Goal: Information Seeking & Learning: Compare options

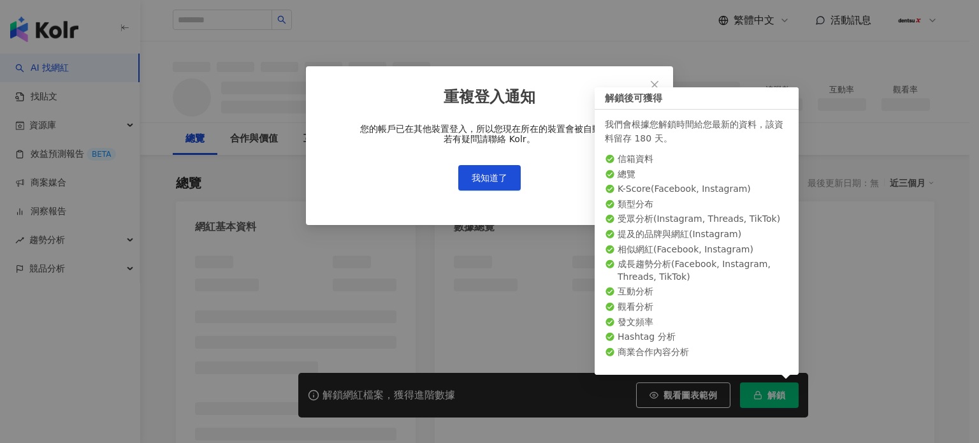
click at [887, 114] on div "重複登入通知 您的帳戶已在其他裝置登入，所以您現在所在的裝置會被自動登出 若有疑問請聯絡 Kolr。 我知道了" at bounding box center [489, 221] width 979 height 443
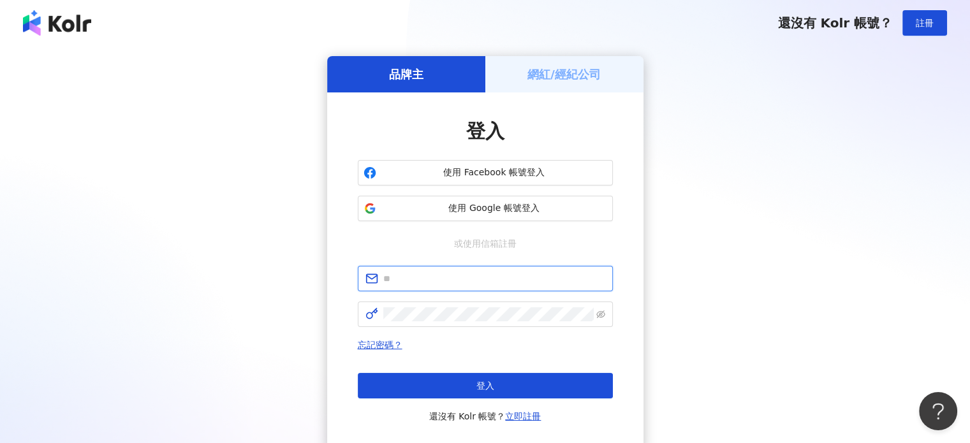
click at [490, 282] on input "text" at bounding box center [494, 279] width 222 height 14
click at [694, 275] on div "品牌主 網紅/經紀公司 登入 使用 Facebook 帳號登入 使用 Google 帳號登入 或使用信箱註冊 忘記密碼？ 登入 還沒有 Kolr 帳號？ 立即…" at bounding box center [484, 252] width 939 height 393
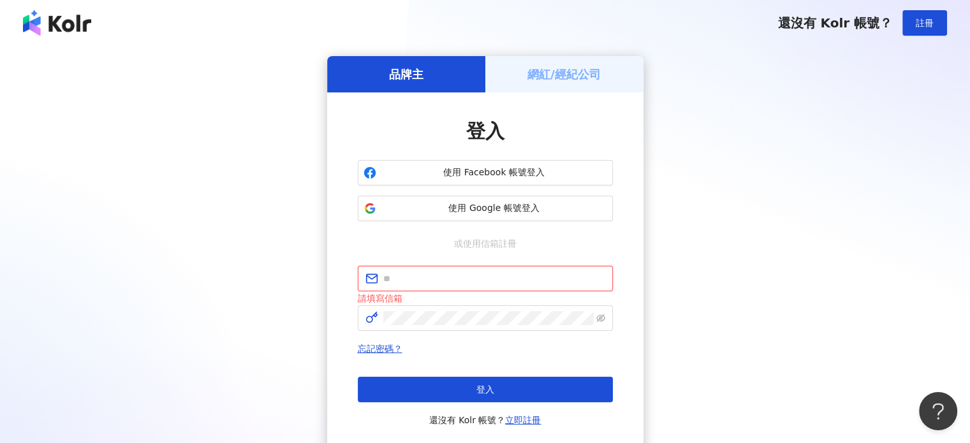
click at [473, 279] on input "text" at bounding box center [494, 279] width 222 height 14
type input "**********"
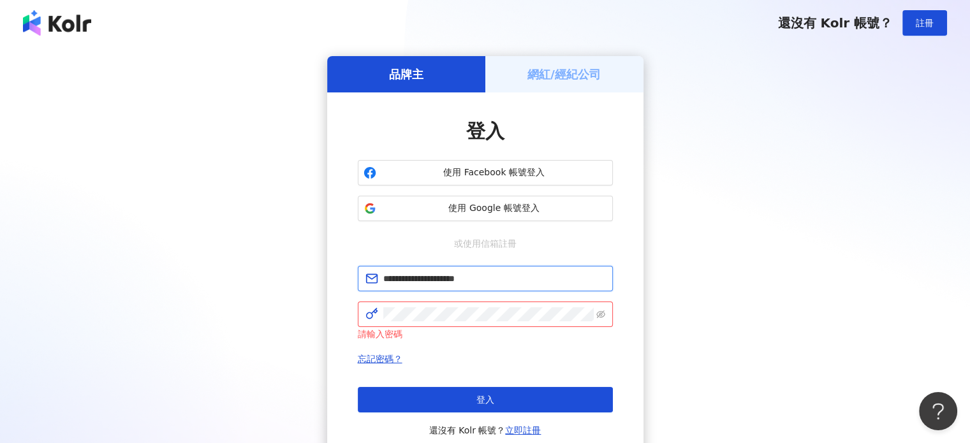
click at [506, 281] on input "**********" at bounding box center [494, 279] width 222 height 14
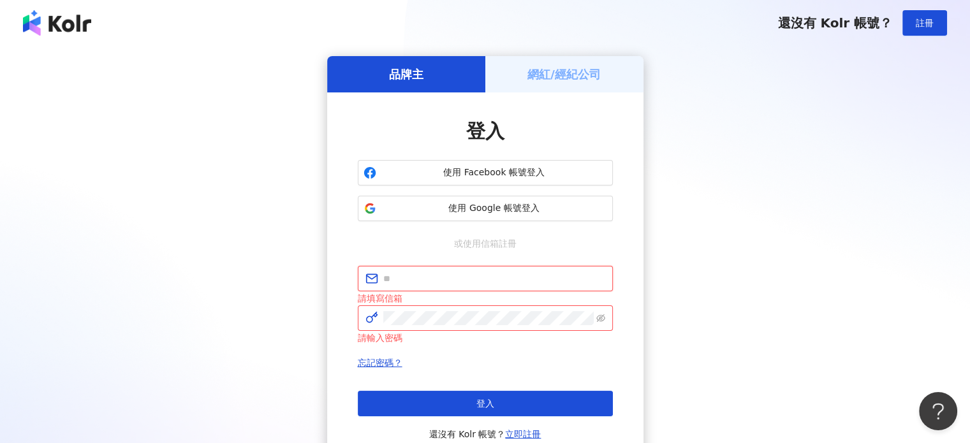
click at [458, 283] on input "text" at bounding box center [494, 279] width 222 height 14
click at [861, 165] on div "品牌主 網紅/經紀公司 登入 使用 Facebook 帳號登入 使用 Google 帳號登入 或使用信箱註冊 請填寫信箱 請輸入密碼 忘記密碼？ 登入 還沒有…" at bounding box center [484, 261] width 939 height 411
click at [471, 290] on span at bounding box center [485, 279] width 255 height 26
click at [481, 275] on input "text" at bounding box center [494, 279] width 222 height 14
paste input "**********"
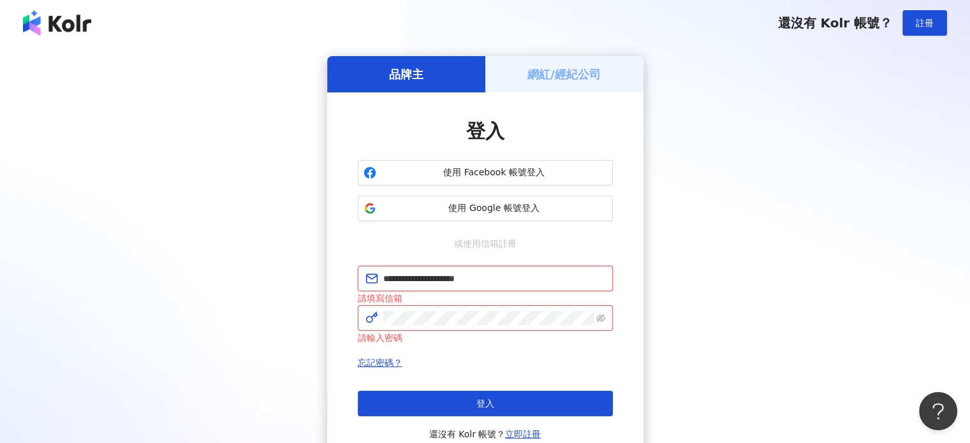
type input "**********"
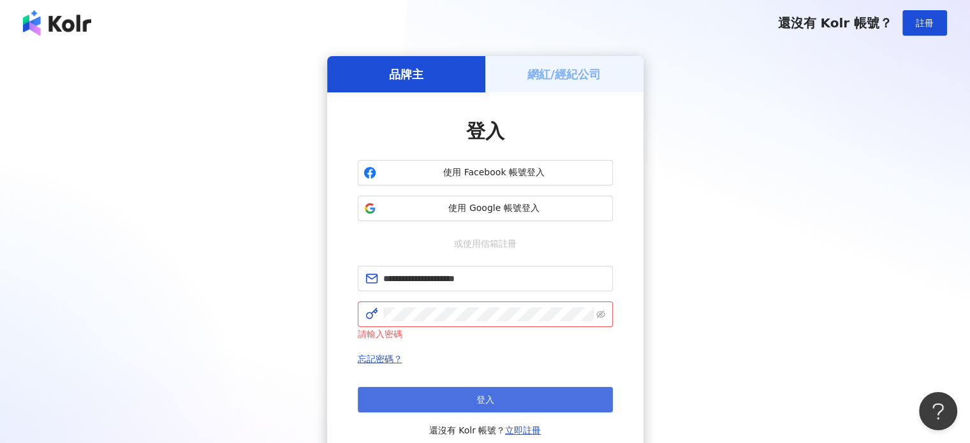
click at [464, 400] on button "登入" at bounding box center [485, 400] width 255 height 26
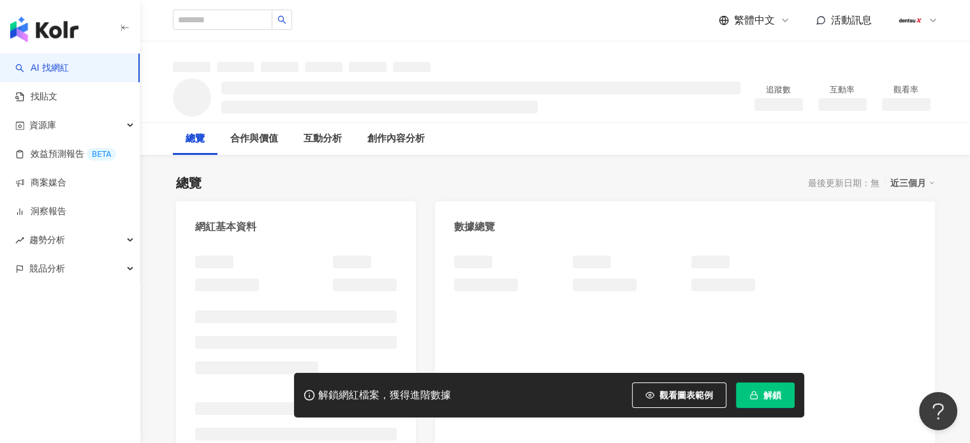
click at [760, 397] on button "解鎖" at bounding box center [765, 396] width 59 height 26
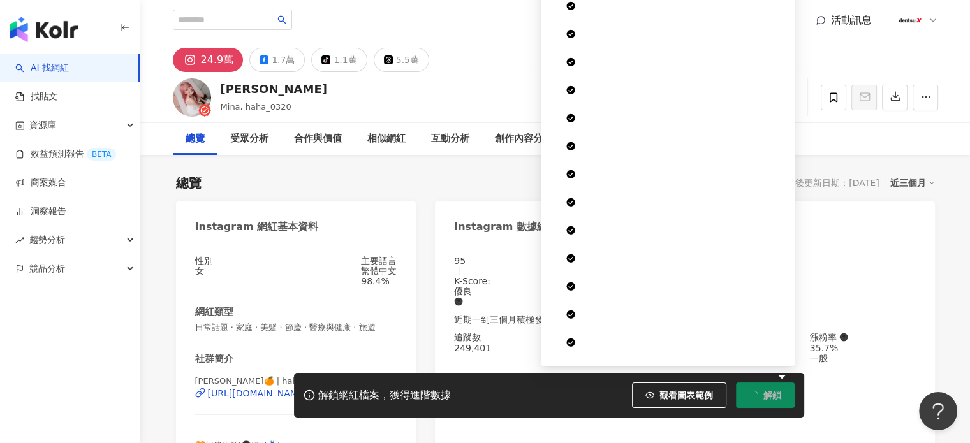
scroll to position [78, 0]
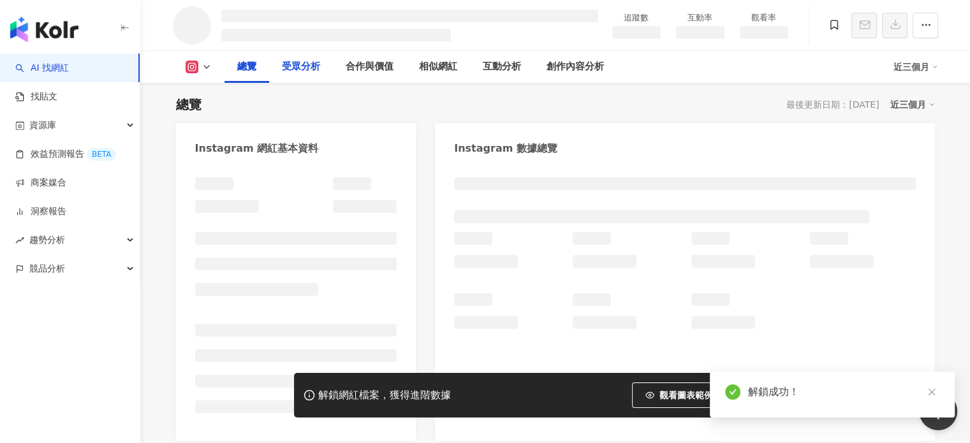
click at [301, 68] on div "受眾分析" at bounding box center [301, 66] width 38 height 15
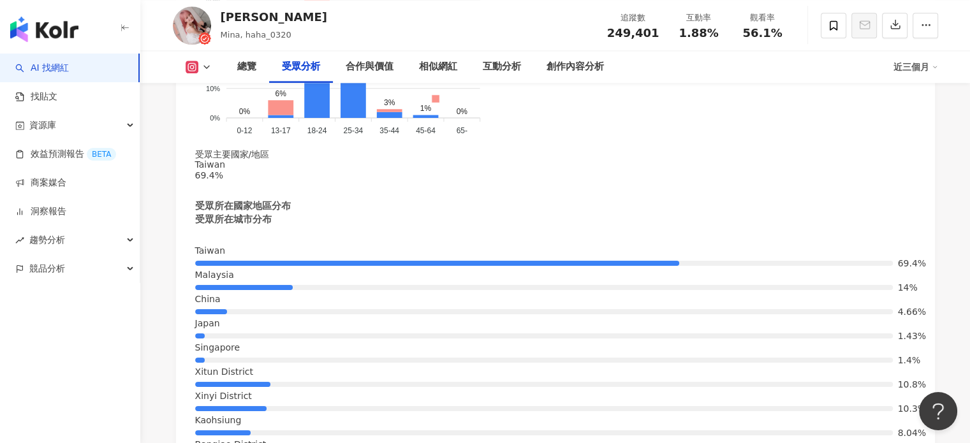
scroll to position [1651, 0]
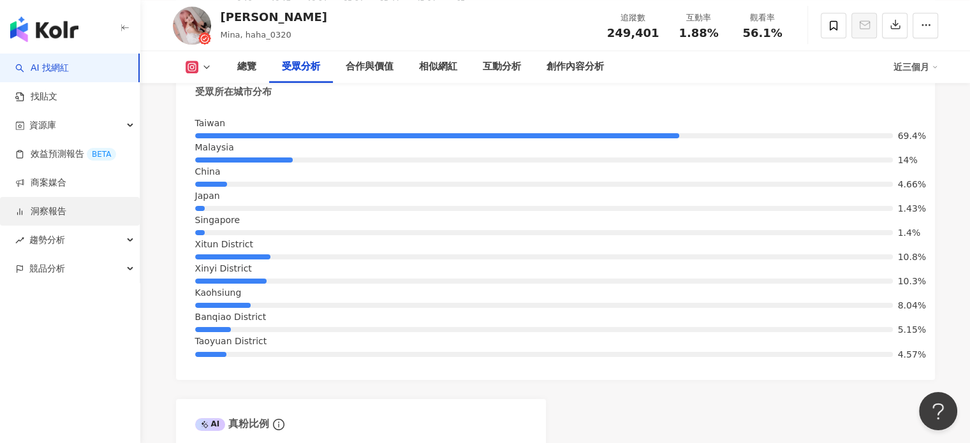
click at [66, 206] on link "洞察報告" at bounding box center [40, 211] width 51 height 13
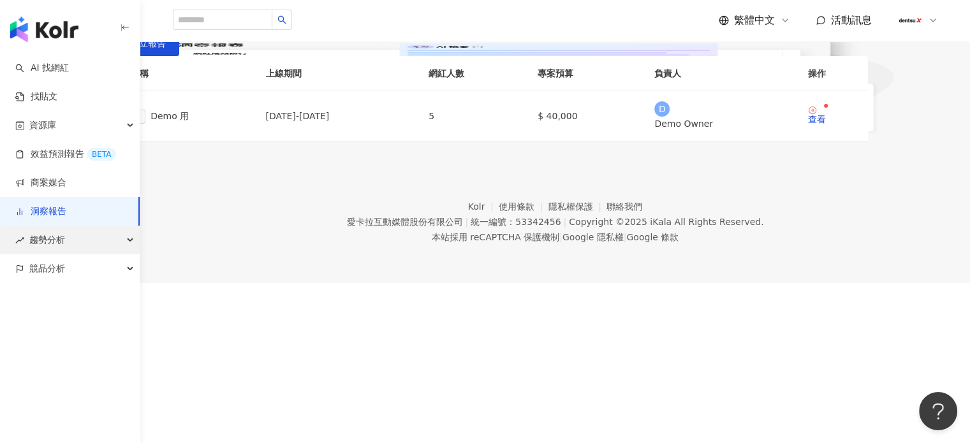
click at [57, 239] on span "趨勢分析" at bounding box center [47, 240] width 36 height 29
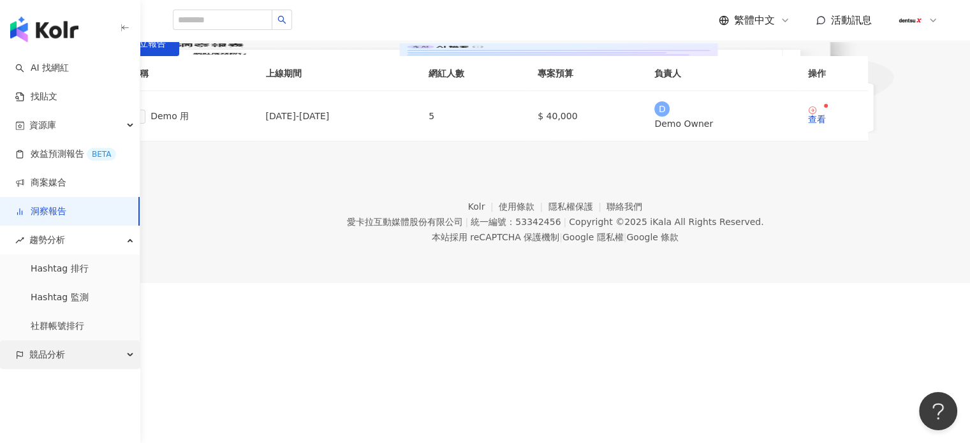
click at [89, 354] on div "競品分析" at bounding box center [70, 354] width 140 height 29
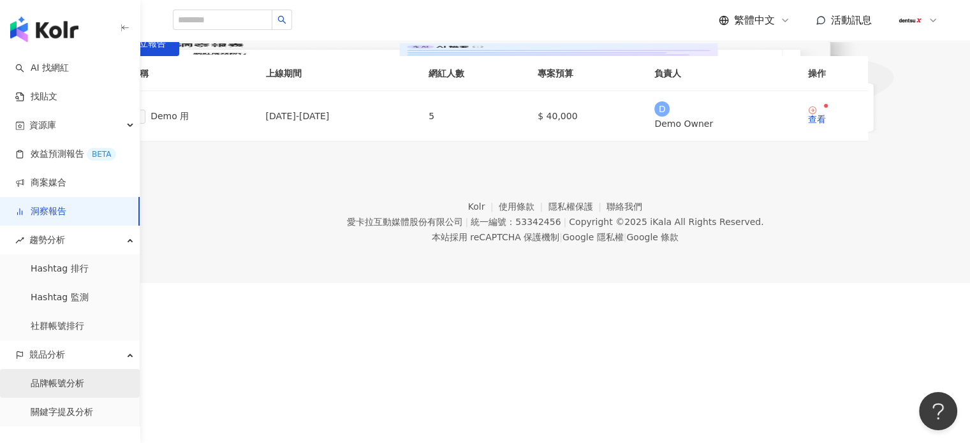
click at [79, 386] on link "品牌帳號分析" at bounding box center [58, 383] width 54 height 13
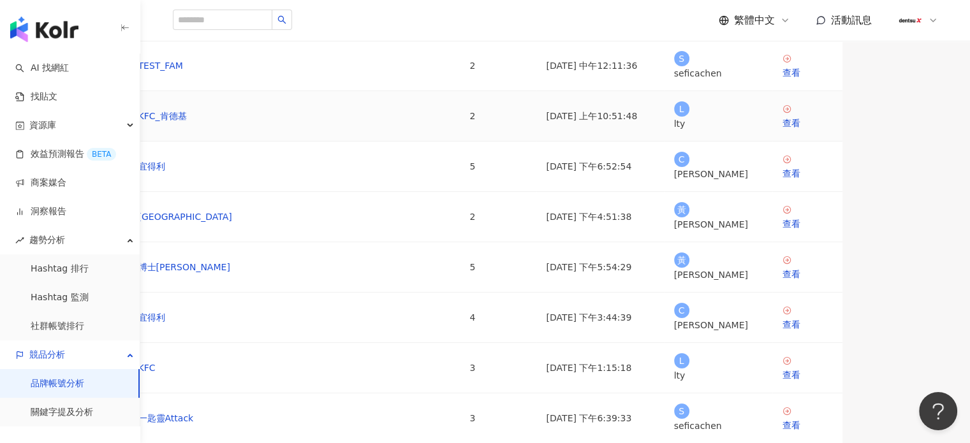
scroll to position [64, 0]
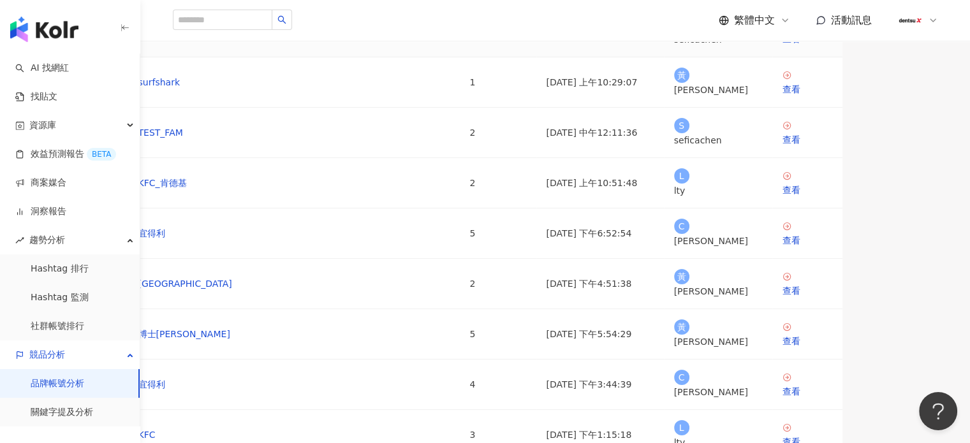
drag, startPoint x: 516, startPoint y: 160, endPoint x: 567, endPoint y: 163, distance: 51.1
click at [567, 57] on tr "Saily eSim 2 2025/8/29 中午12:28:34 S seficachen 查看" at bounding box center [485, 32] width 714 height 50
click at [536, 57] on td "2" at bounding box center [498, 32] width 77 height 50
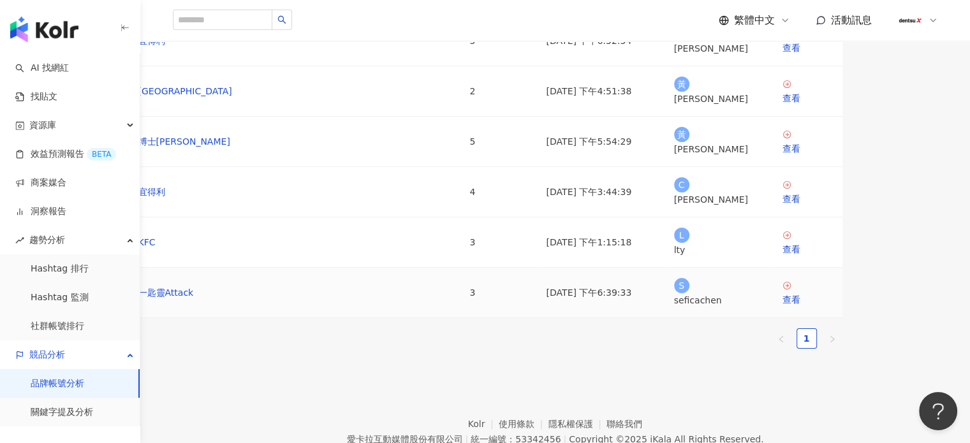
scroll to position [242, 0]
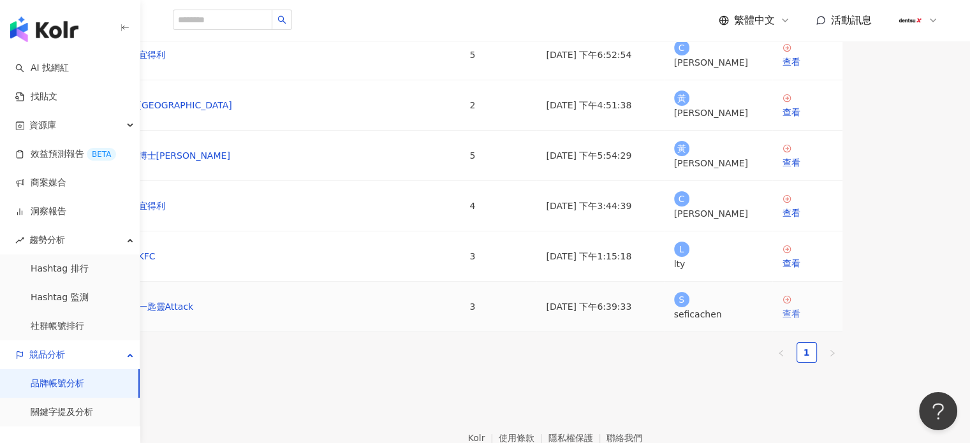
click at [832, 321] on div "查看" at bounding box center [807, 314] width 50 height 14
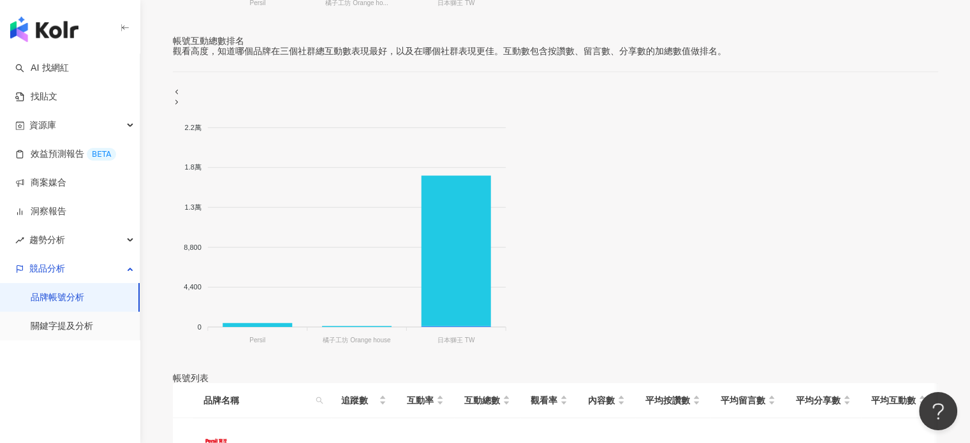
scroll to position [444, 0]
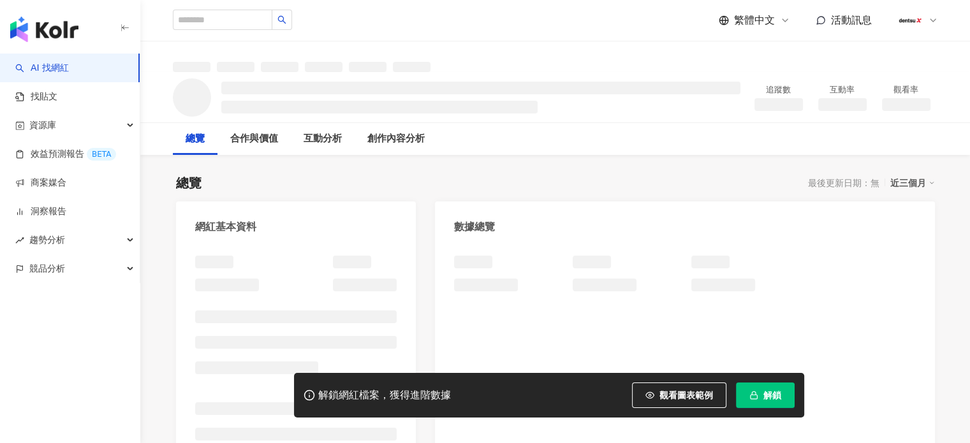
click at [761, 404] on button "解鎖" at bounding box center [765, 396] width 59 height 26
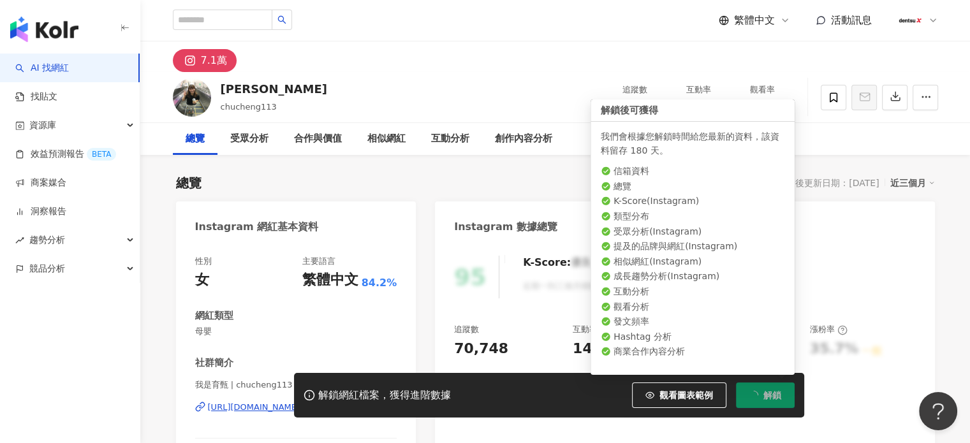
scroll to position [78, 0]
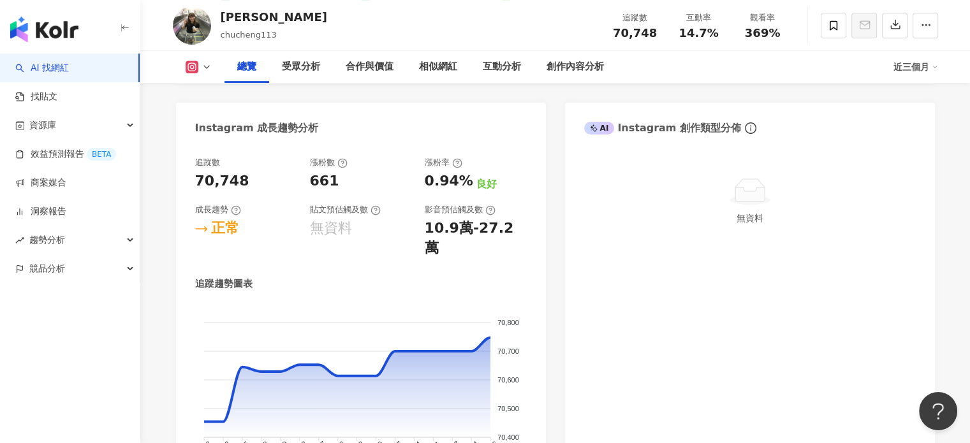
scroll to position [971, 0]
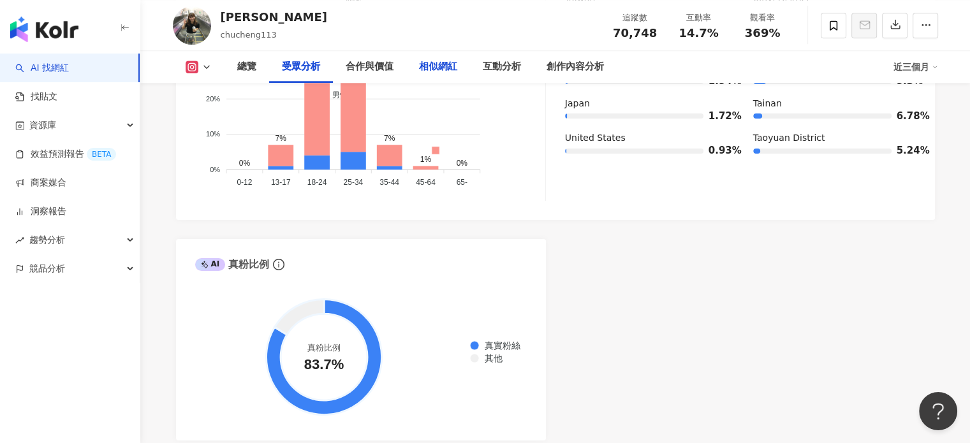
drag, startPoint x: 432, startPoint y: 71, endPoint x: 456, endPoint y: 87, distance: 29.5
click at [432, 72] on div "相似網紅" at bounding box center [438, 66] width 38 height 15
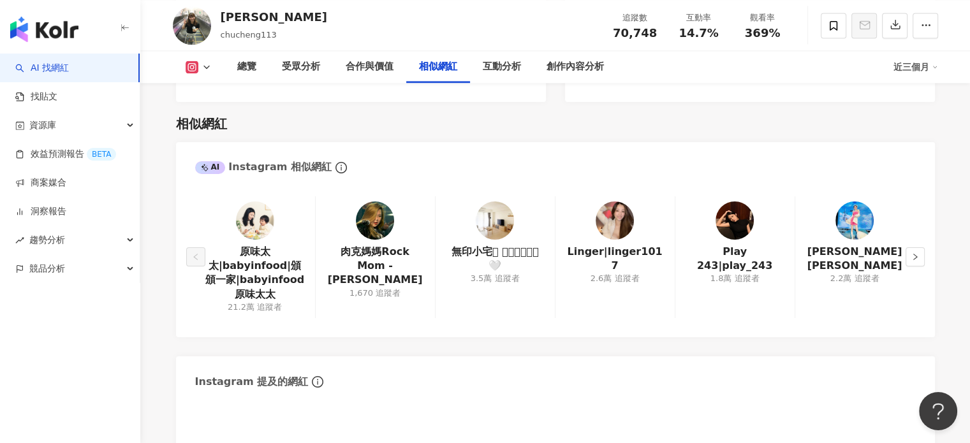
click at [266, 212] on img at bounding box center [255, 220] width 38 height 38
click at [500, 203] on img at bounding box center [495, 220] width 38 height 38
click at [615, 201] on img at bounding box center [614, 220] width 38 height 38
click at [856, 205] on img at bounding box center [854, 220] width 38 height 38
click at [912, 247] on button "button" at bounding box center [914, 256] width 19 height 19
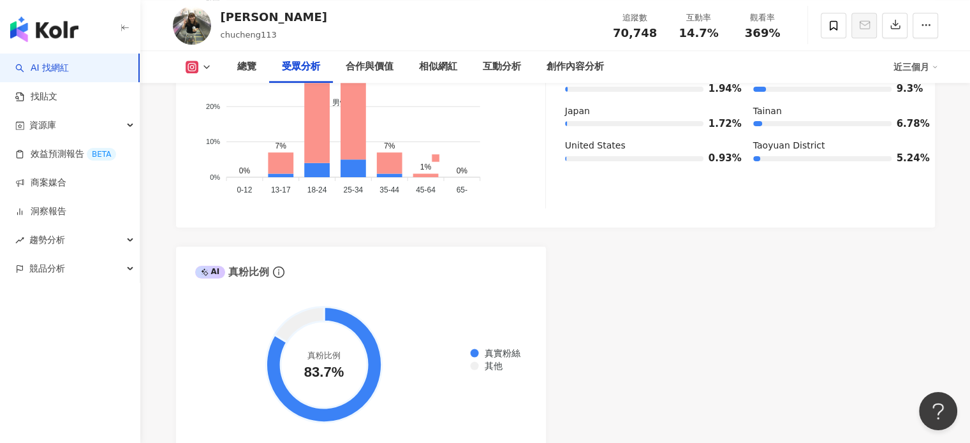
scroll to position [1344, 0]
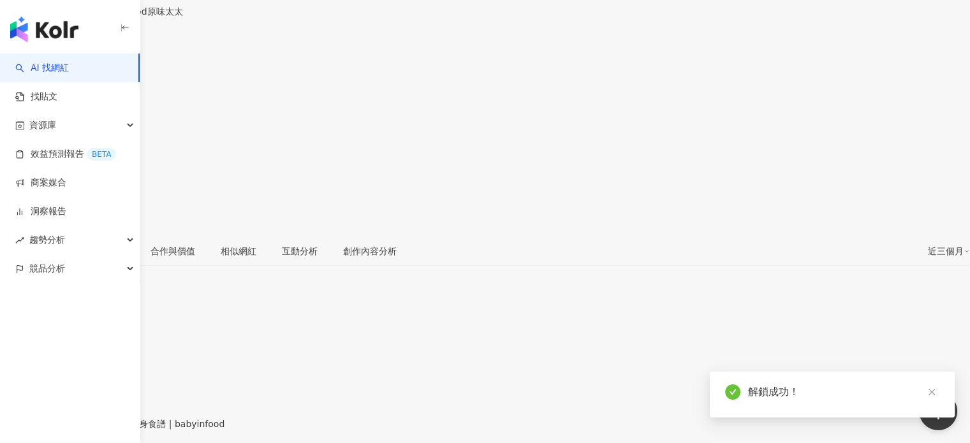
scroll to position [1025, 0]
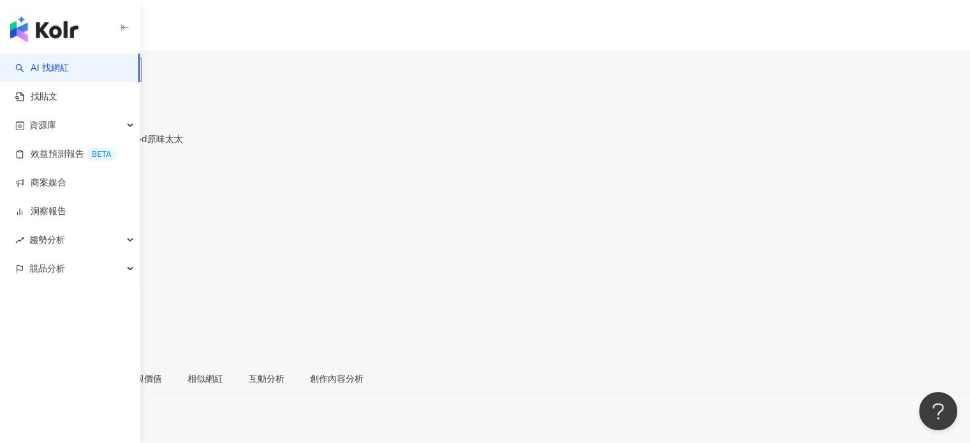
drag, startPoint x: 370, startPoint y: 139, endPoint x: 413, endPoint y: 141, distance: 42.8
click at [223, 372] on div "相似網紅" at bounding box center [205, 379] width 36 height 14
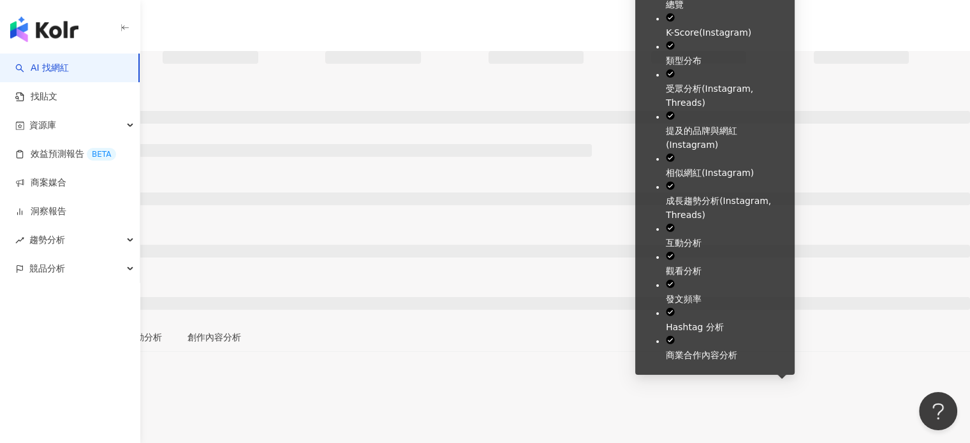
click at [511, 362] on div "總覽 最後更新日期：無 近三個月" at bounding box center [485, 382] width 970 height 41
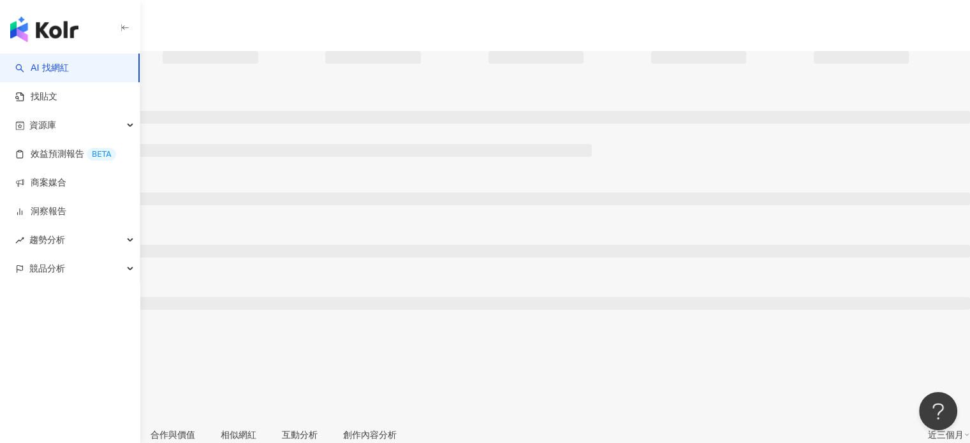
scroll to position [128, 0]
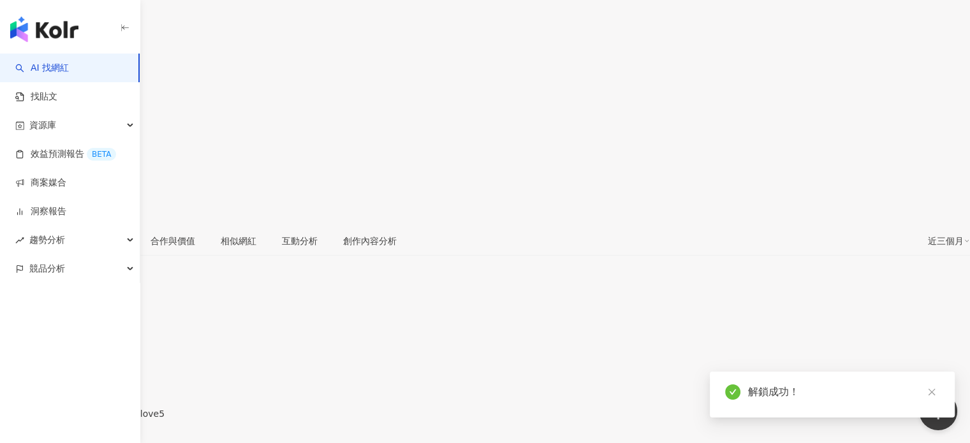
click at [112, 420] on div "[URL][DOMAIN_NAME]" at bounding box center [62, 425] width 99 height 10
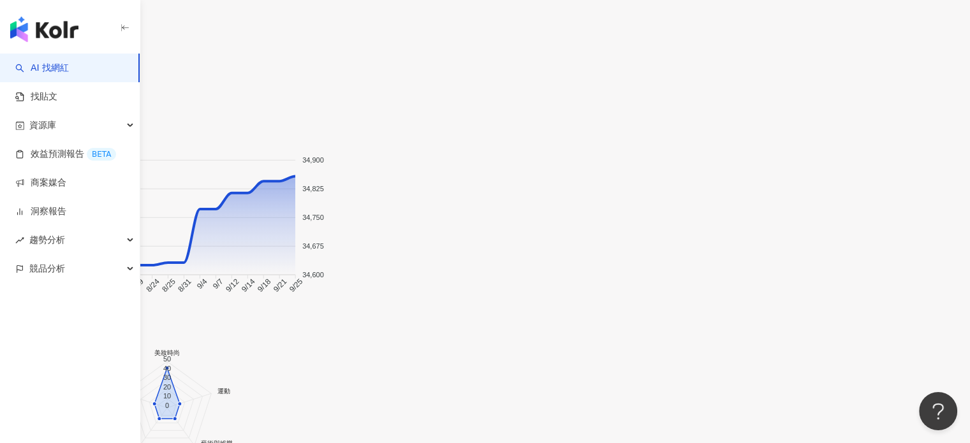
scroll to position [1084, 0]
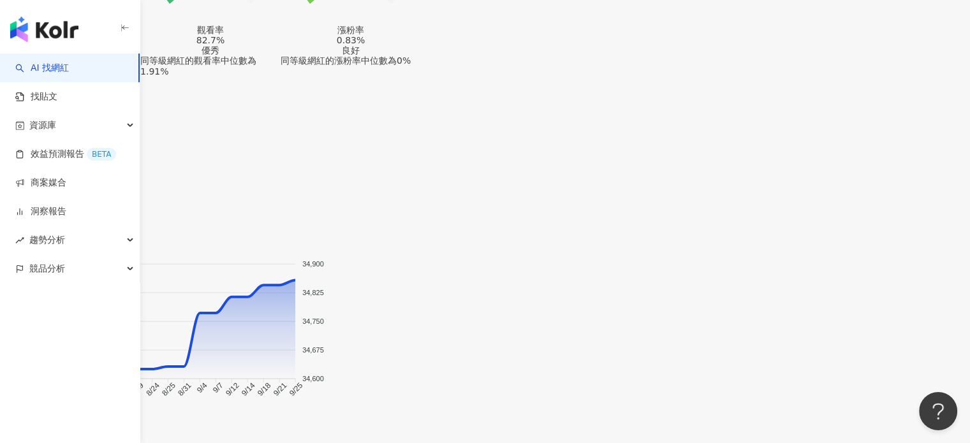
drag, startPoint x: 297, startPoint y: 210, endPoint x: 476, endPoint y: 219, distance: 178.7
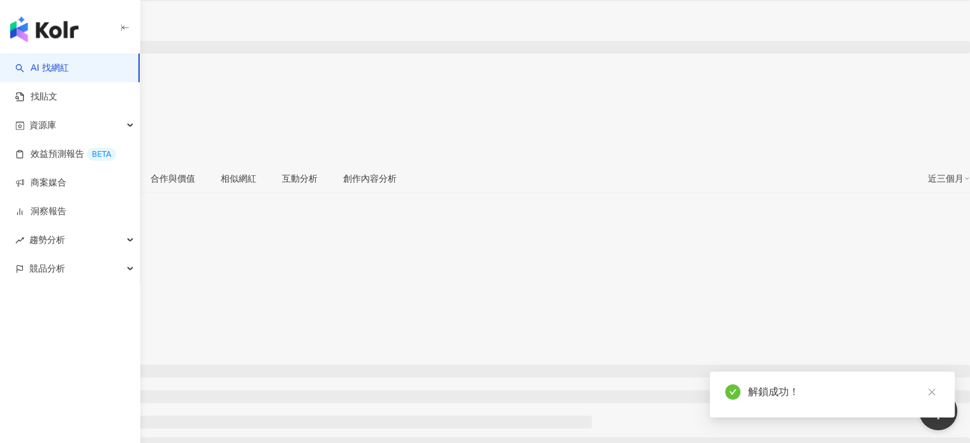
scroll to position [129, 0]
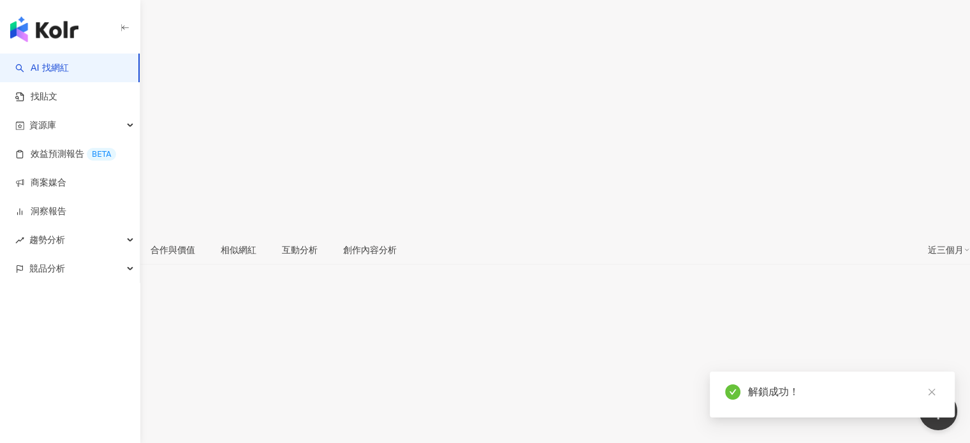
scroll to position [65, 0]
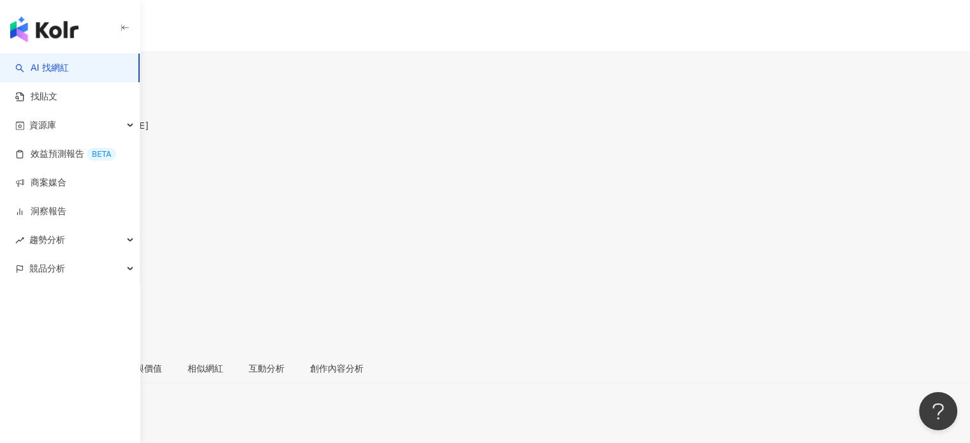
scroll to position [255, 0]
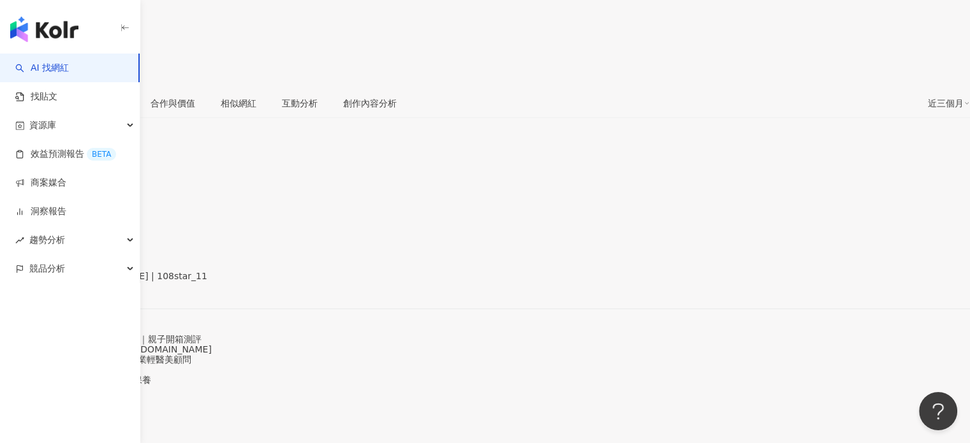
scroll to position [255, 0]
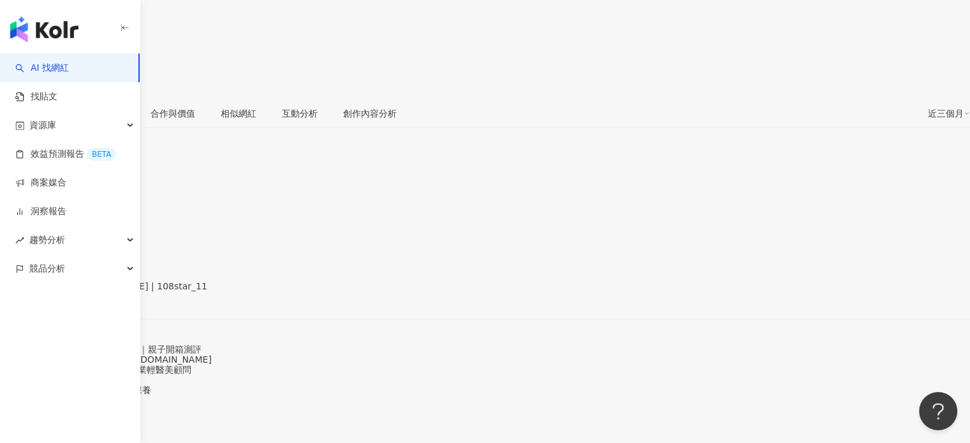
click at [112, 292] on div "https://www.instagram.com/108star_11/" at bounding box center [62, 297] width 99 height 10
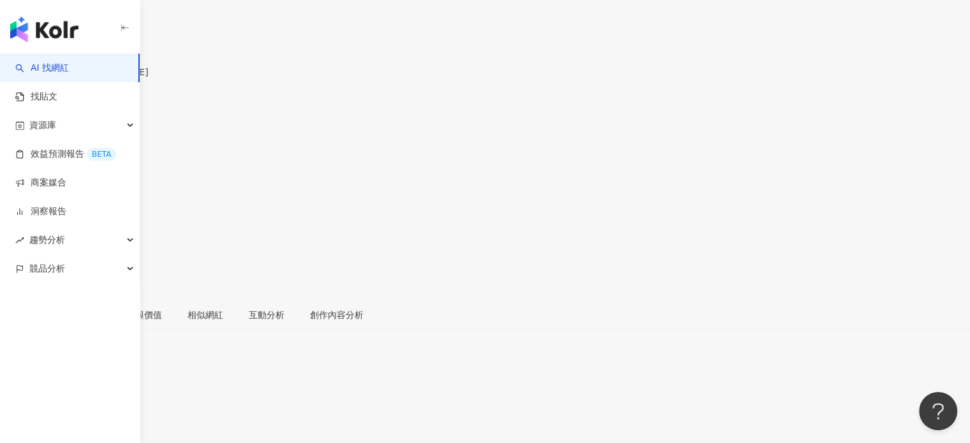
scroll to position [0, 0]
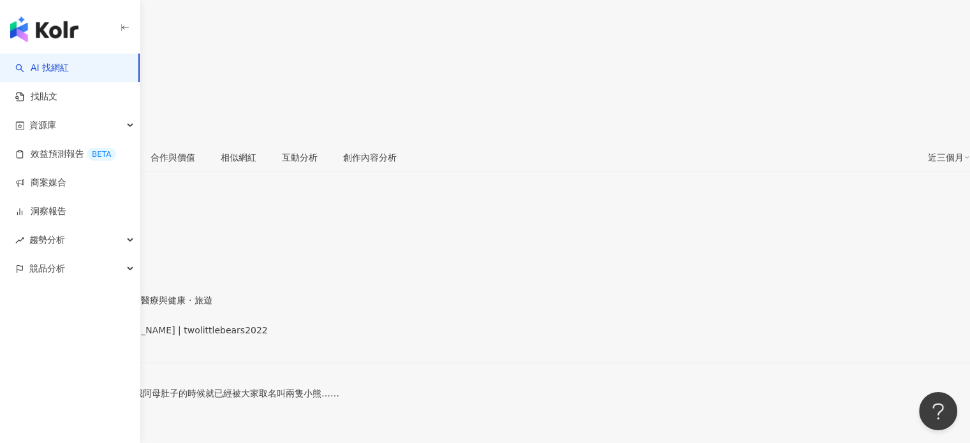
scroll to position [191, 0]
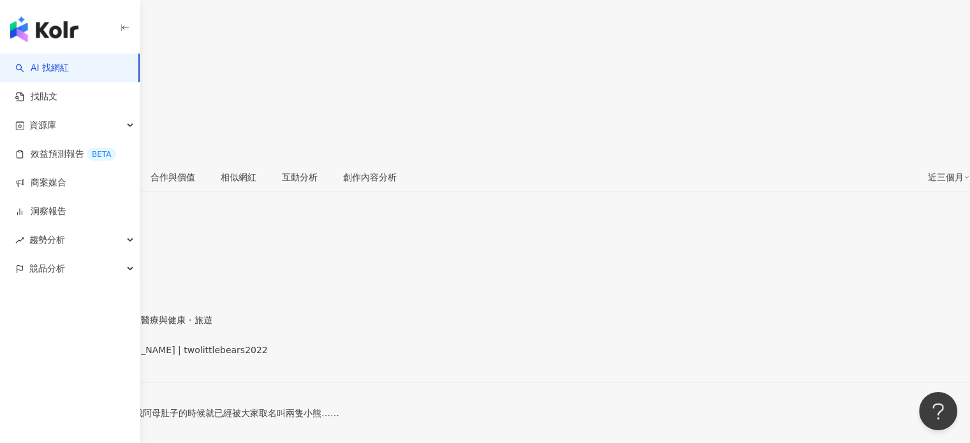
click at [112, 356] on div "[URL][DOMAIN_NAME]" at bounding box center [62, 361] width 99 height 10
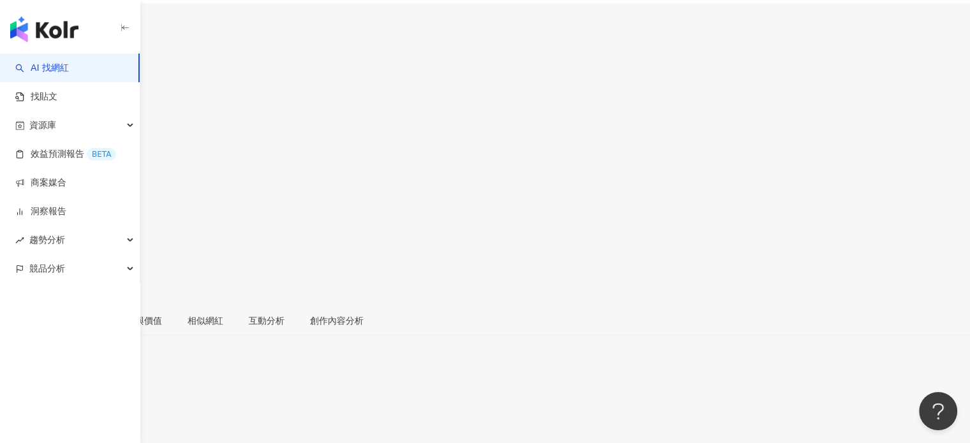
scroll to position [128, 0]
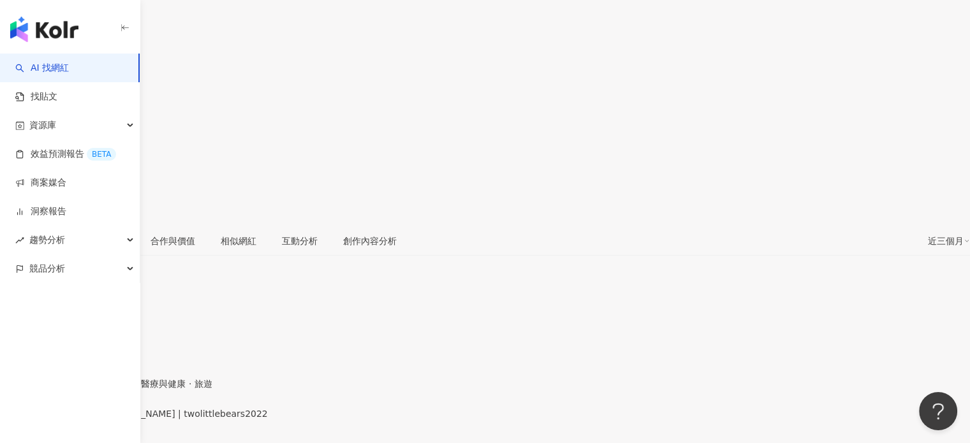
drag, startPoint x: 398, startPoint y: 295, endPoint x: 205, endPoint y: 288, distance: 193.9
click at [205, 317] on div "性別 女 主要語言 繁體中文 97.9% 網紅類型 母嬰 · 親子旅遊 · 家庭 · 法政社會 · 醫療與健康 · 旅遊 社群簡介 兩隻[PERSON_NAM…" at bounding box center [485, 409] width 970 height 185
click at [241, 409] on div "兩隻[PERSON_NAME]＆晴晴 | twolittlebears2022 [URL][DOMAIN_NAME]" at bounding box center [485, 436] width 970 height 54
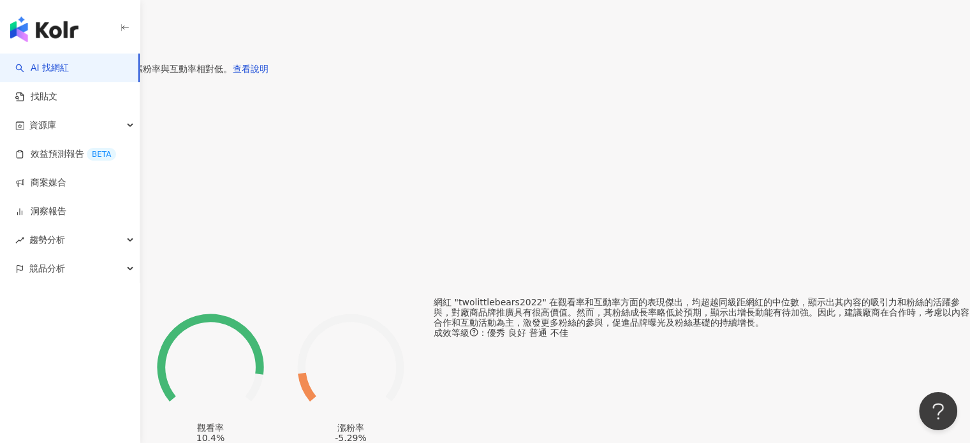
scroll to position [701, 0]
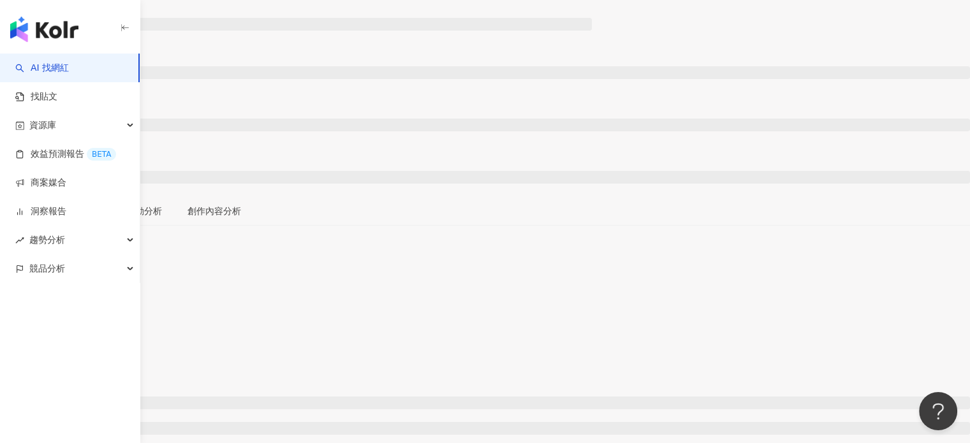
scroll to position [128, 0]
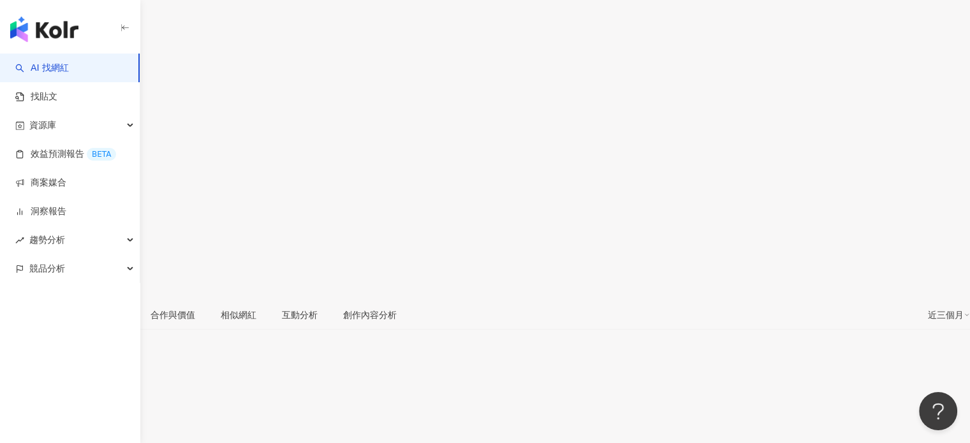
scroll to position [191, 0]
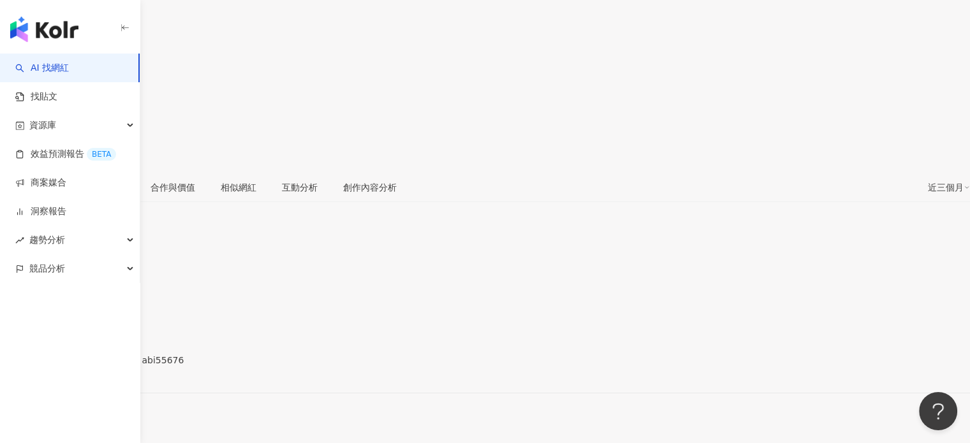
click at [112, 366] on div "[URL][DOMAIN_NAME]" at bounding box center [62, 371] width 99 height 10
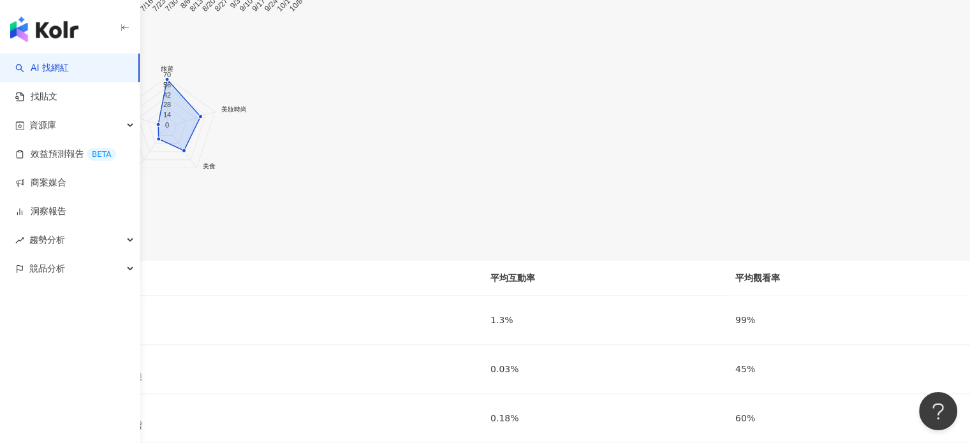
scroll to position [1466, 0]
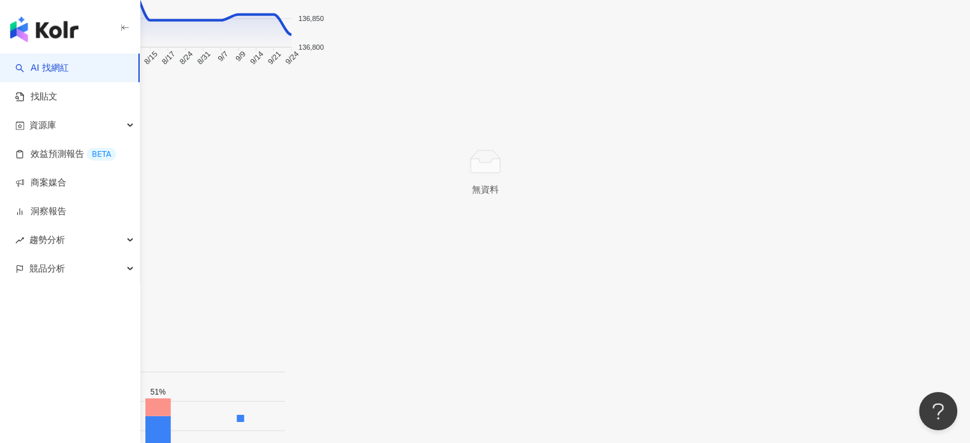
scroll to position [1340, 0]
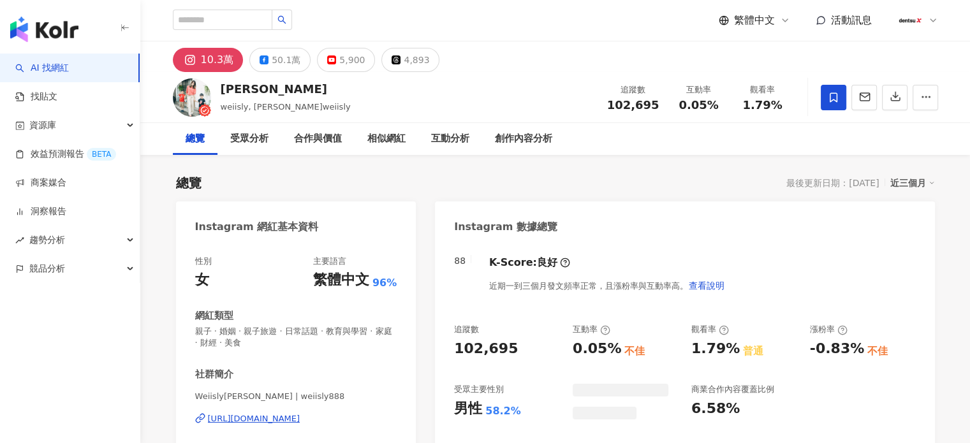
click at [306, 290] on div "性別 女 主要語言 繁體中文 96% 網紅類型 親子 · 婚姻 · 親子旅遊 · 日常話題 · 教育與學習 · 家庭 · 財經 · 美食 社群簡介 Weiis…" at bounding box center [296, 389] width 202 height 266
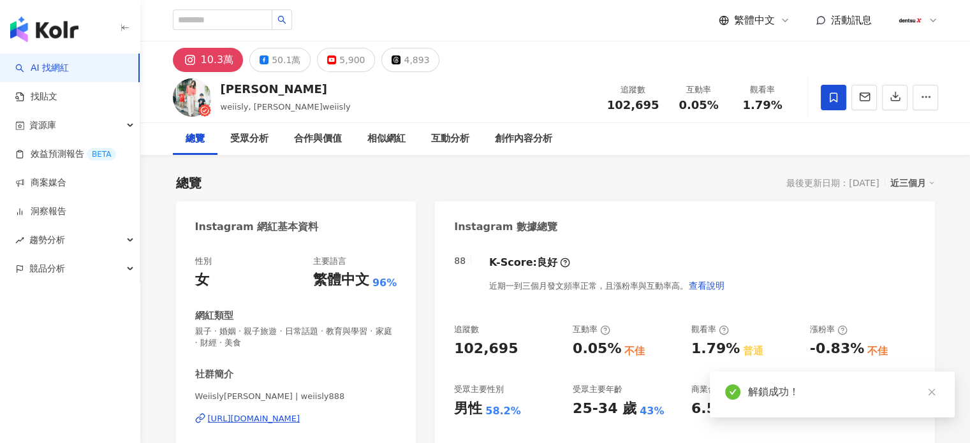
click at [300, 413] on div "https://www.instagram.com/weiisly888/" at bounding box center [254, 418] width 92 height 11
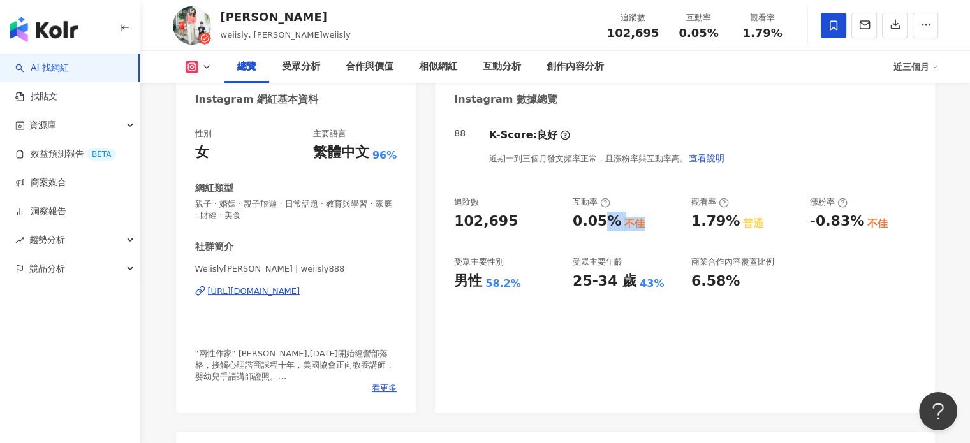
drag, startPoint x: 651, startPoint y: 229, endPoint x: 658, endPoint y: 230, distance: 7.0
click at [658, 229] on div "0.05% 不佳" at bounding box center [626, 222] width 106 height 20
click at [658, 230] on div "0.05% 不佳" at bounding box center [626, 222] width 106 height 20
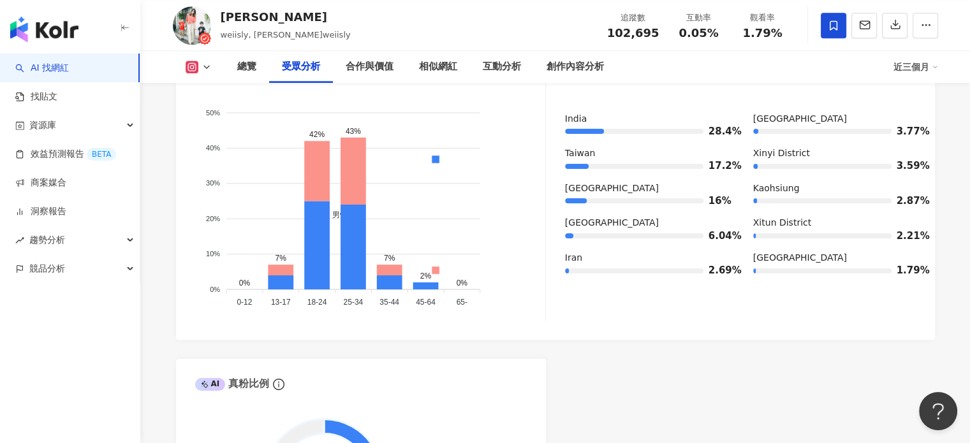
scroll to position [1339, 0]
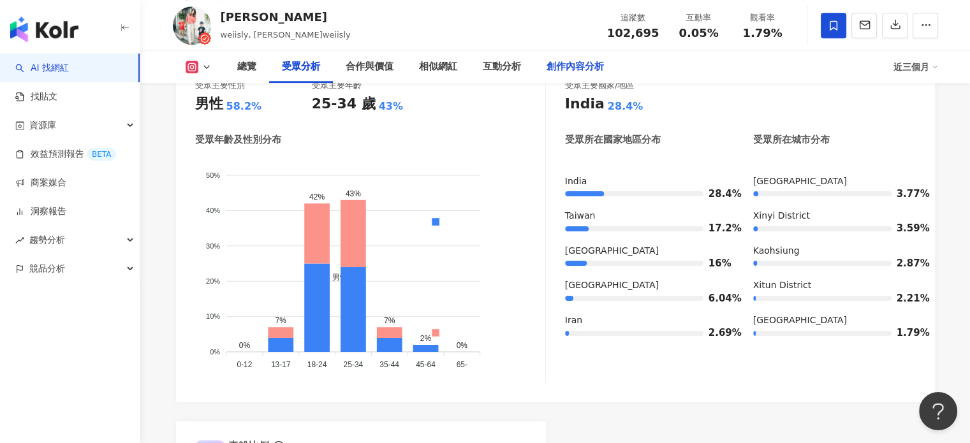
click at [571, 66] on div "創作內容分析" at bounding box center [574, 66] width 57 height 15
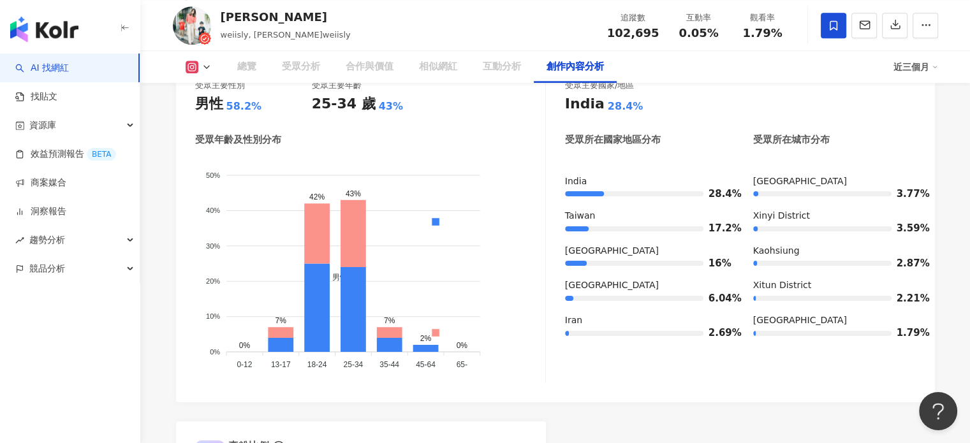
scroll to position [3656, 0]
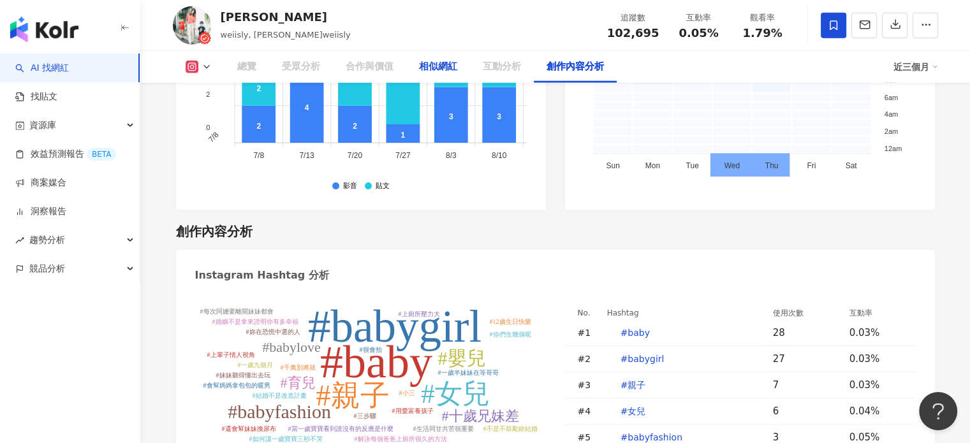
click at [502, 66] on div "互動分析" at bounding box center [502, 66] width 38 height 15
click at [361, 73] on div "合作與價值" at bounding box center [370, 66] width 48 height 15
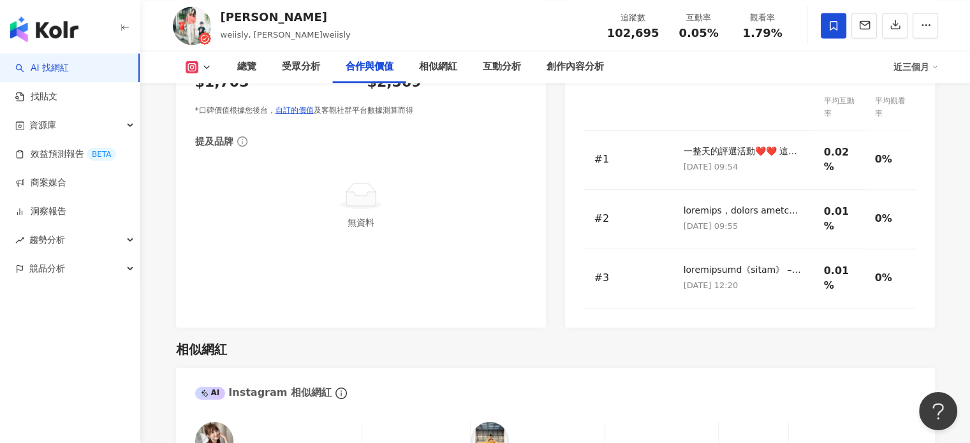
scroll to position [2121, 0]
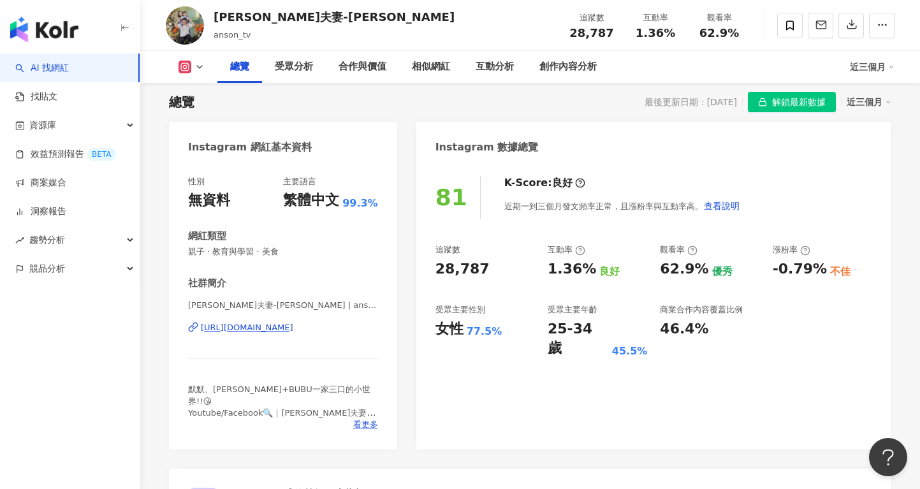
scroll to position [128, 0]
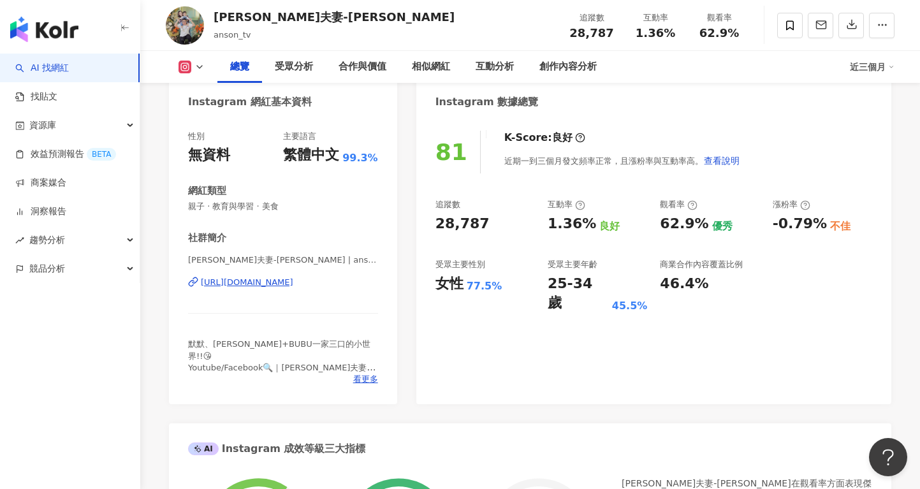
click at [293, 279] on div "https://www.instagram.com/anson_tv/" at bounding box center [247, 282] width 92 height 11
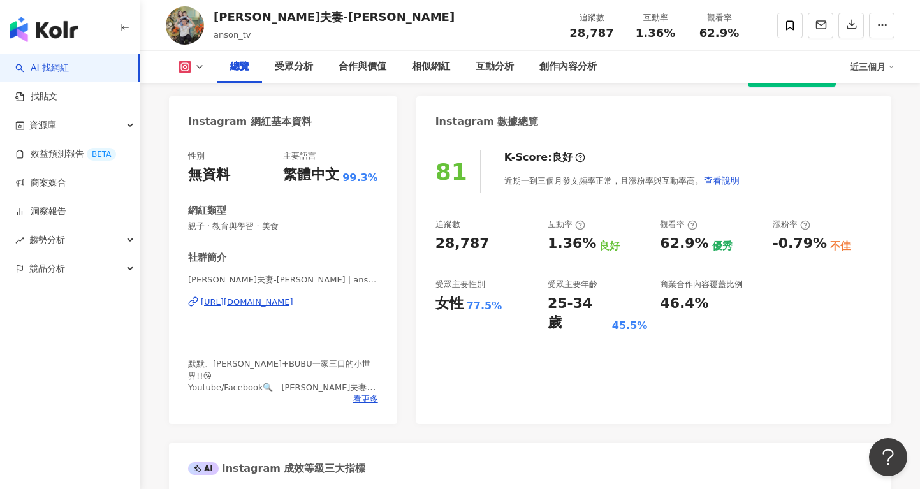
scroll to position [0, 0]
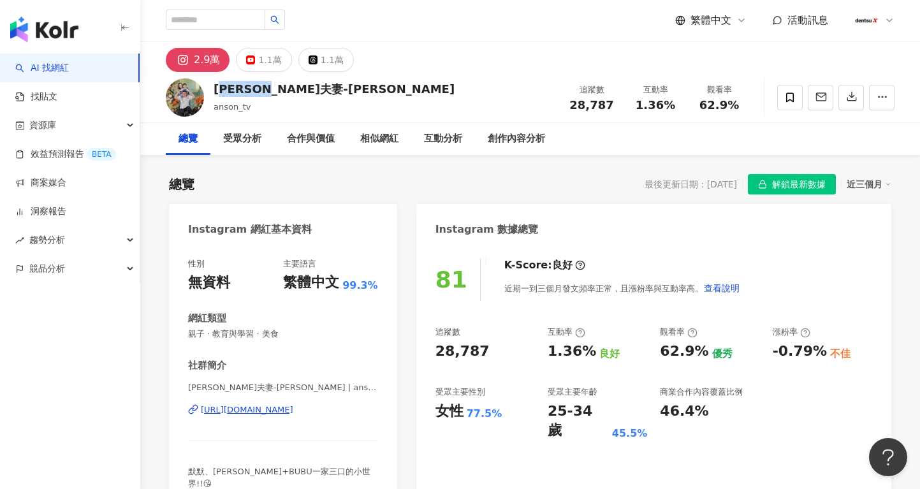
drag, startPoint x: 223, startPoint y: 88, endPoint x: 294, endPoint y: 89, distance: 71.4
click at [288, 90] on div "默森夫妻-Anson" at bounding box center [334, 89] width 241 height 16
click at [367, 98] on div "默森夫妻-Anson anson_tv 追蹤數 28,787 互動率 1.36% 觀看率 62.9%" at bounding box center [530, 97] width 780 height 50
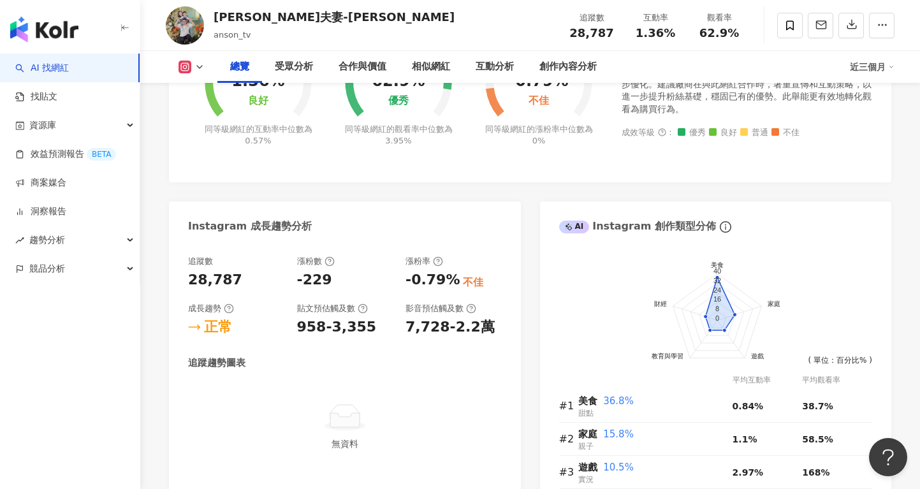
scroll to position [638, 0]
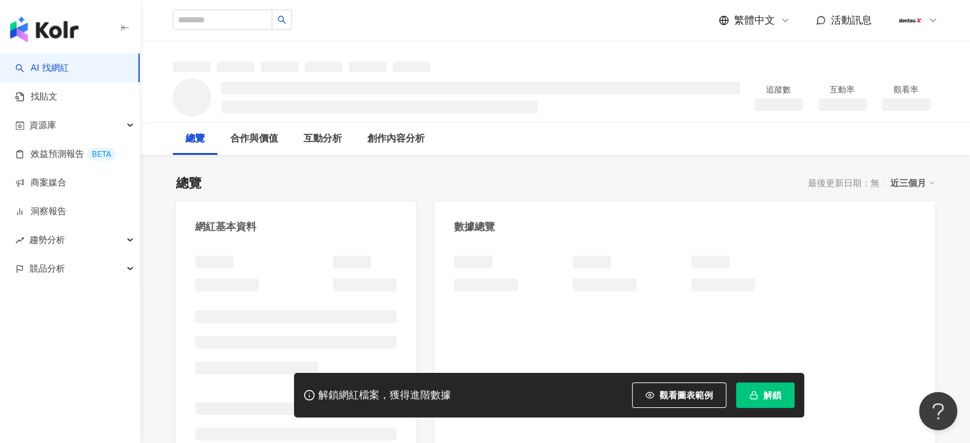
click at [771, 398] on span "解鎖" at bounding box center [772, 395] width 18 height 10
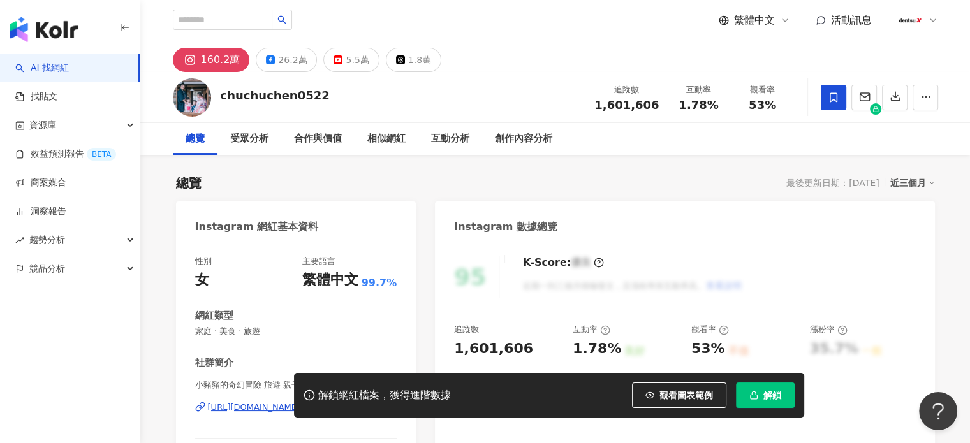
click at [773, 392] on span "解鎖" at bounding box center [772, 395] width 18 height 10
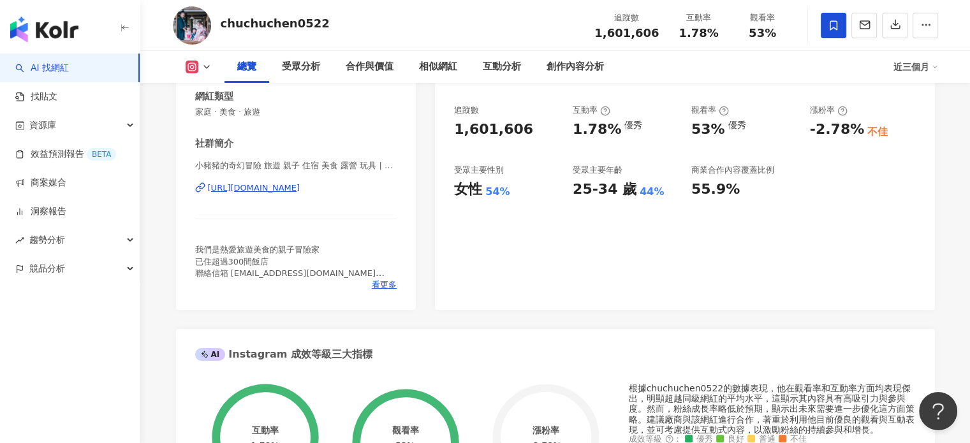
scroll to position [191, 0]
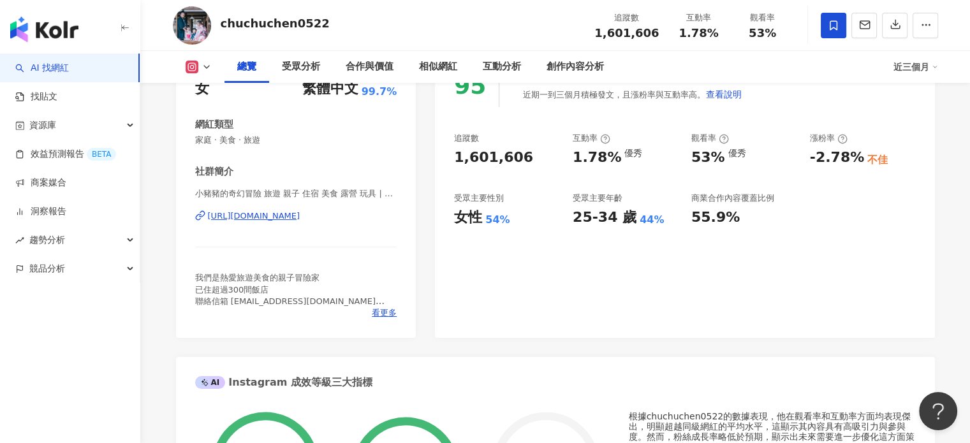
click at [300, 214] on div "https://www.instagram.com/chuchuchen0522/" at bounding box center [254, 215] width 92 height 11
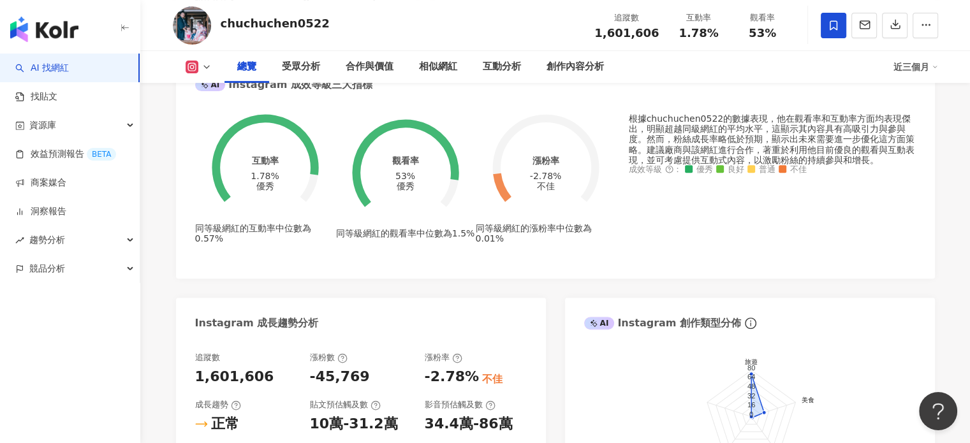
scroll to position [510, 0]
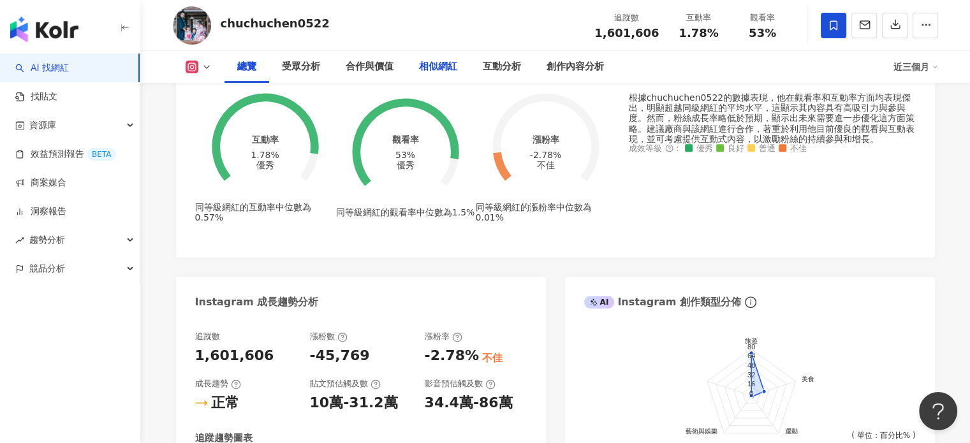
click at [434, 61] on div "相似網紅" at bounding box center [438, 66] width 38 height 15
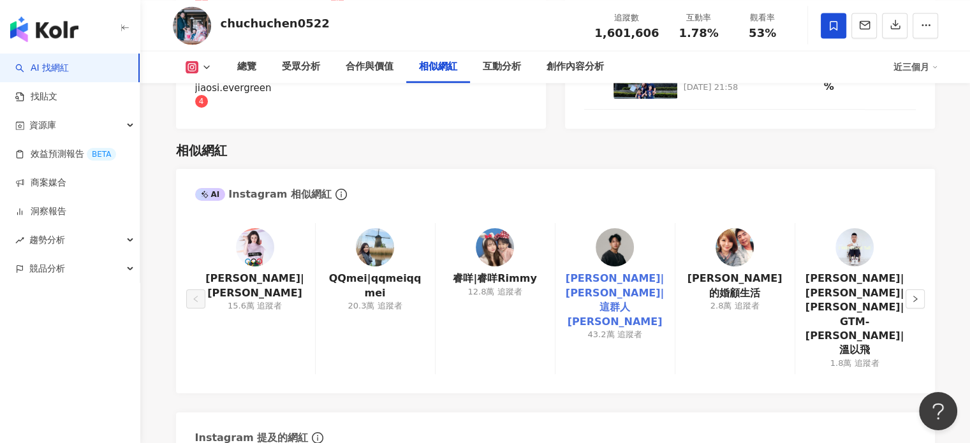
drag, startPoint x: 526, startPoint y: 233, endPoint x: 575, endPoint y: 226, distance: 49.6
click at [526, 272] on link "睿咩|睿咩Rimmy" at bounding box center [495, 279] width 84 height 14
click at [916, 296] on icon "right" at bounding box center [915, 299] width 4 height 6
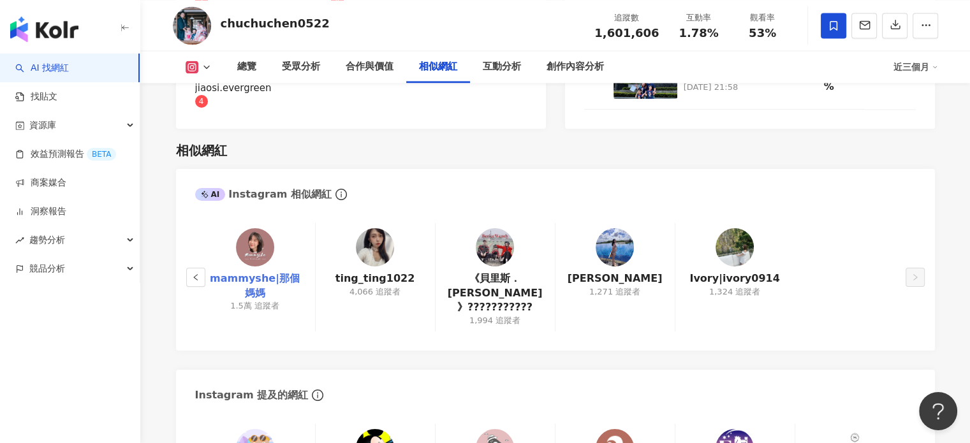
click at [286, 272] on link "mammyshe|那個媽媽" at bounding box center [254, 286] width 99 height 29
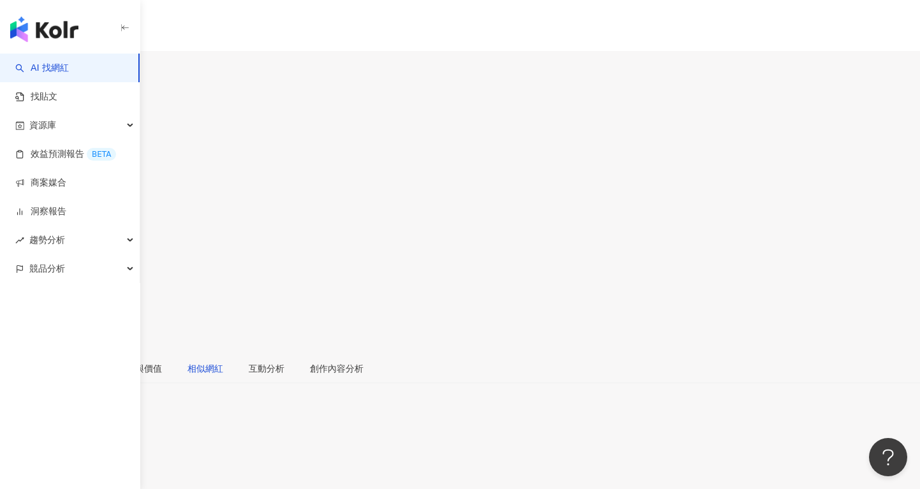
click at [223, 361] on div "相似網紅" at bounding box center [205, 368] width 36 height 14
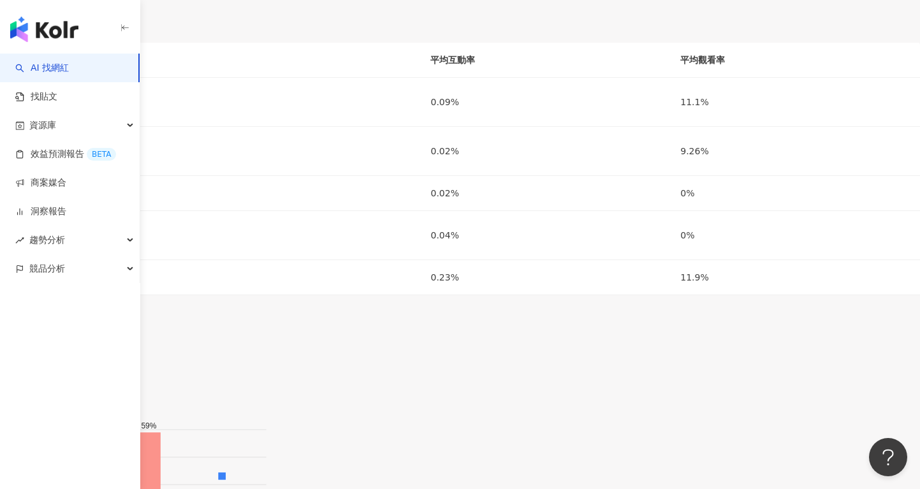
scroll to position [572, 0]
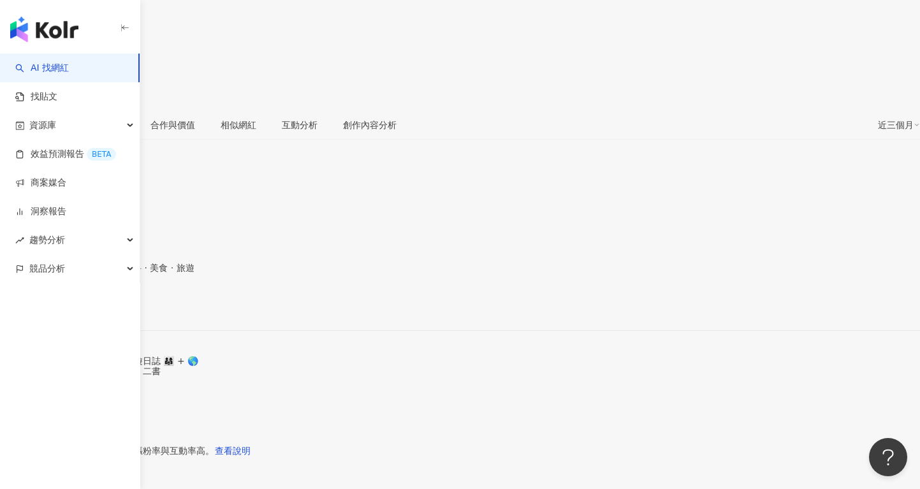
scroll to position [154, 0]
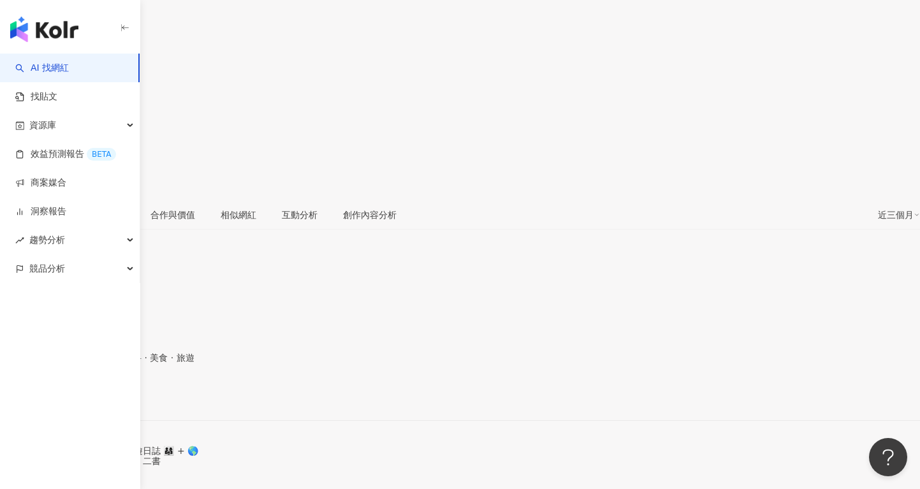
click at [112, 393] on div "https://www.instagram.com/bite_a_map/" at bounding box center [62, 398] width 99 height 10
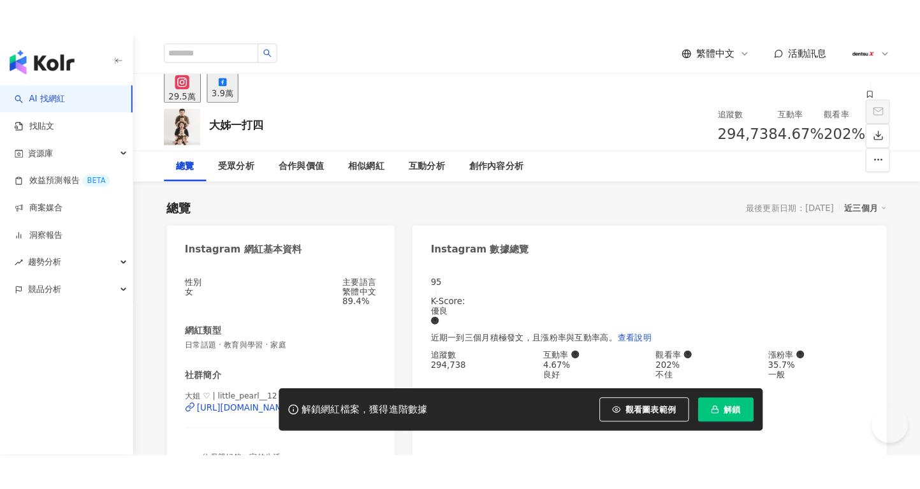
scroll to position [64, 0]
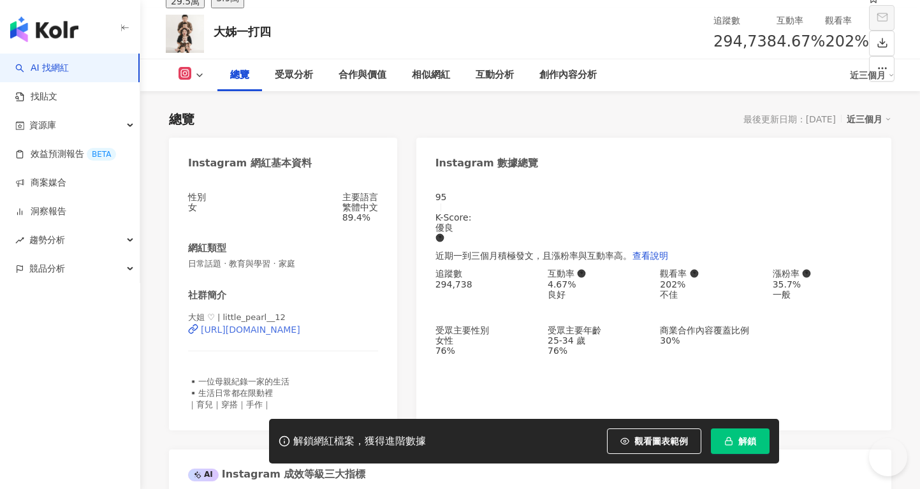
click at [300, 335] on div "[URL][DOMAIN_NAME]" at bounding box center [250, 330] width 99 height 10
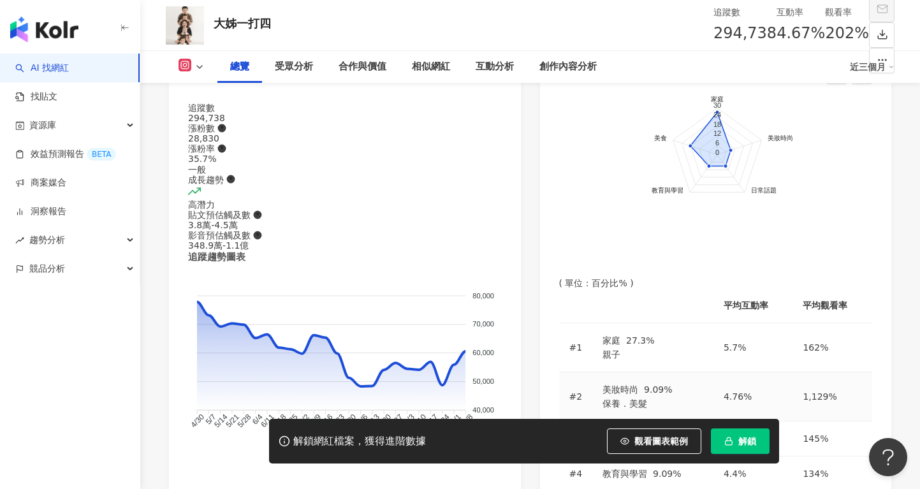
scroll to position [829, 0]
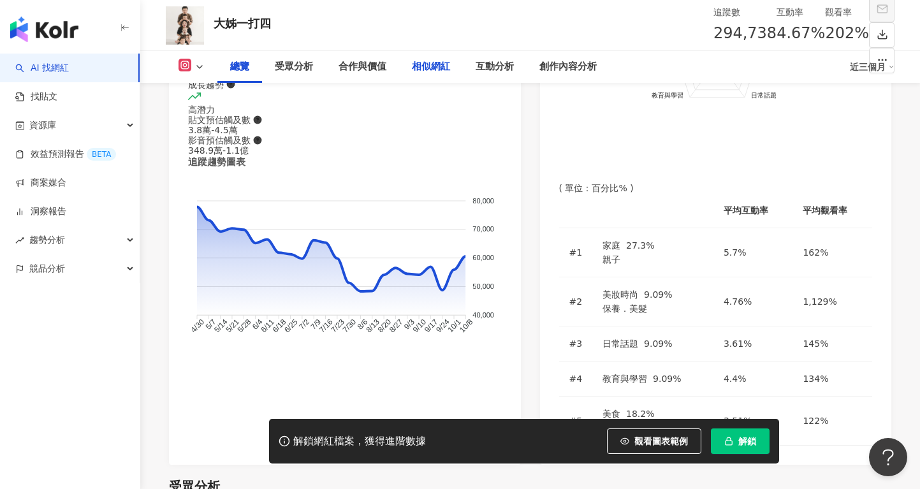
click at [432, 70] on div "相似網紅" at bounding box center [431, 66] width 38 height 15
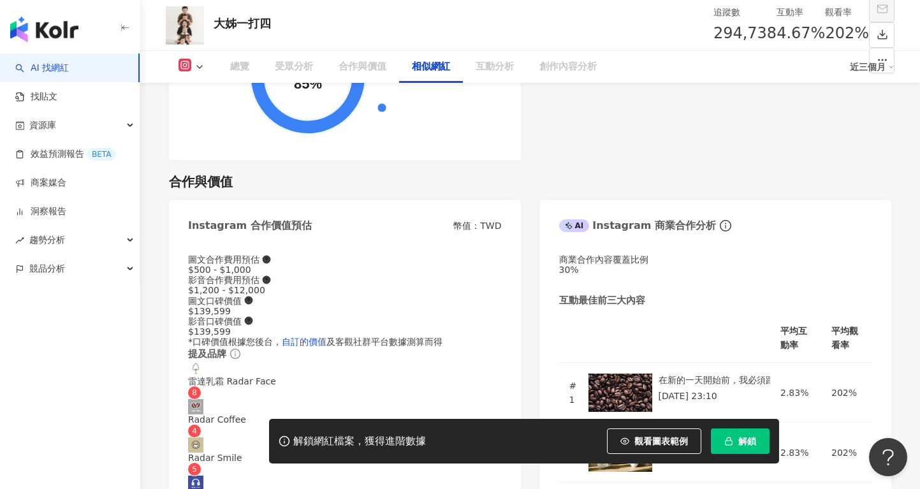
click at [741, 442] on span "解鎖" at bounding box center [747, 441] width 18 height 10
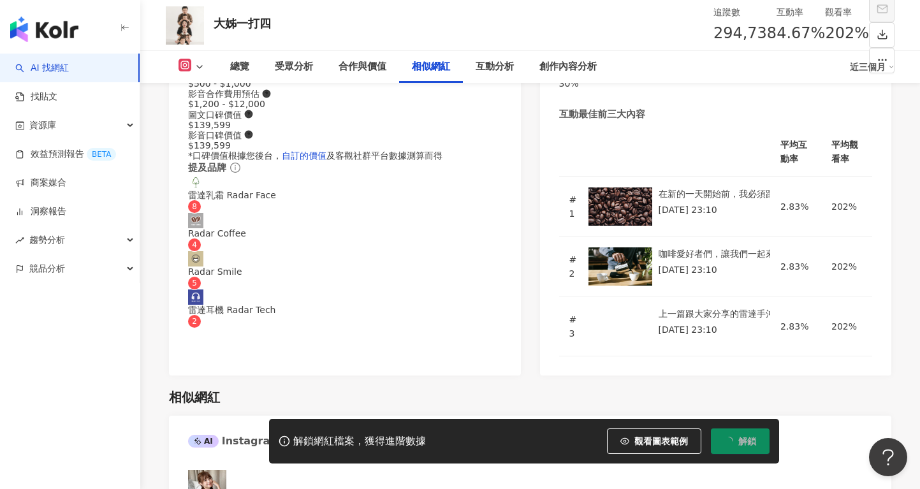
scroll to position [2258, 0]
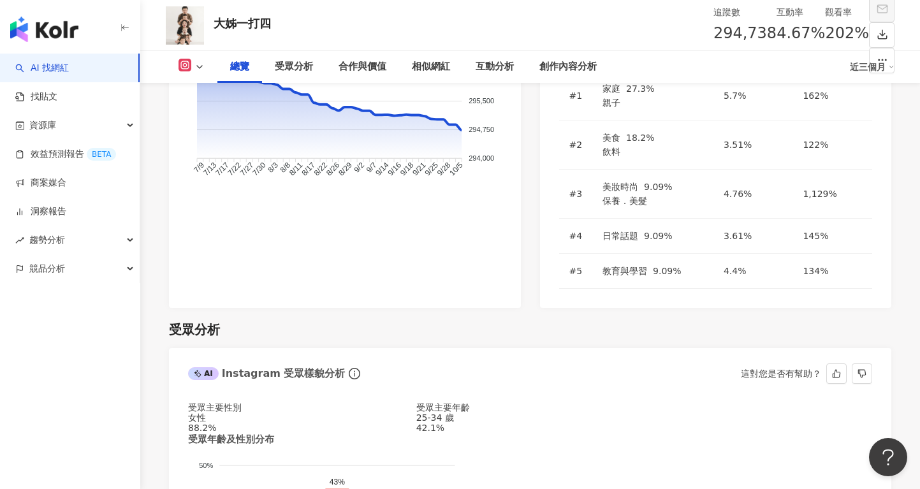
scroll to position [982, 0]
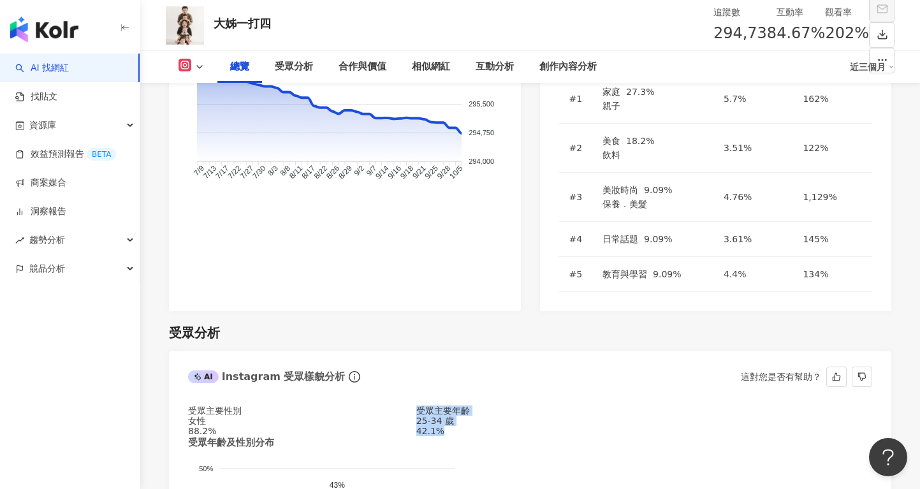
drag, startPoint x: 263, startPoint y: 297, endPoint x: 456, endPoint y: 305, distance: 193.3
click at [458, 405] on div "受眾主要性別 女性 88.2% 受眾主要年齡 25-34 歲 42.1%" at bounding box center [530, 420] width 684 height 31
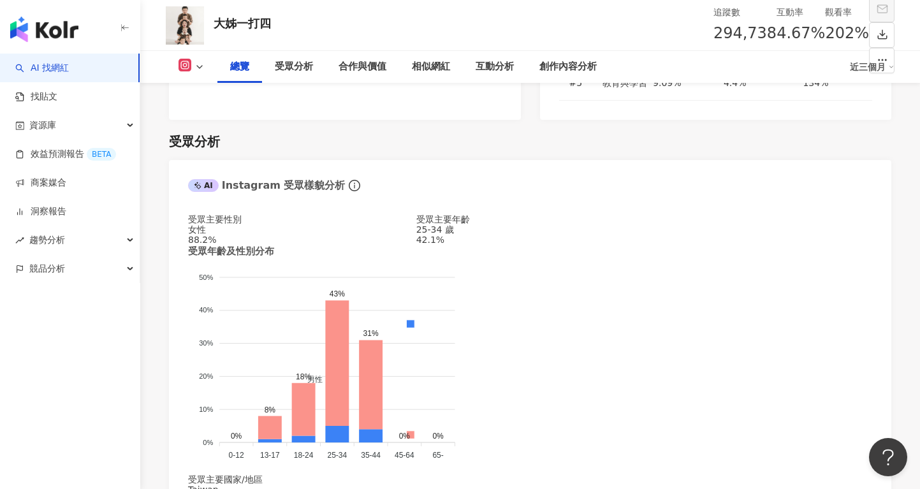
scroll to position [791, 0]
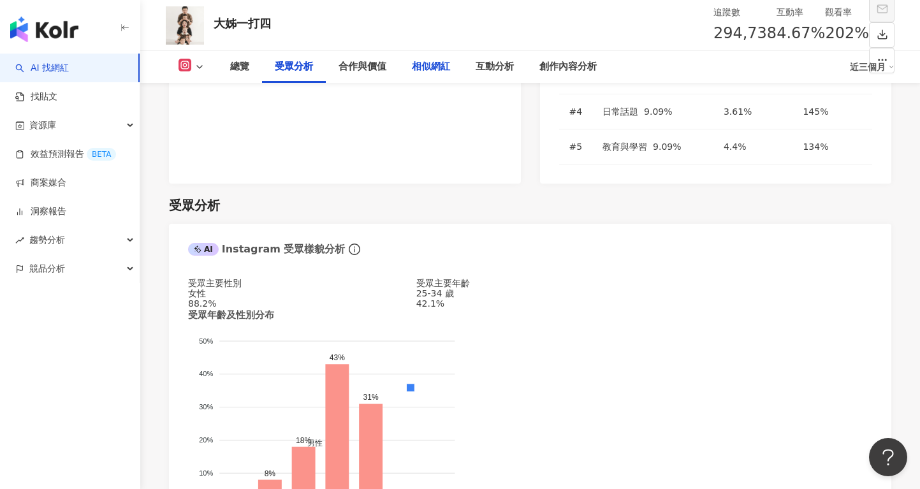
click at [414, 64] on div "相似網紅" at bounding box center [431, 66] width 38 height 15
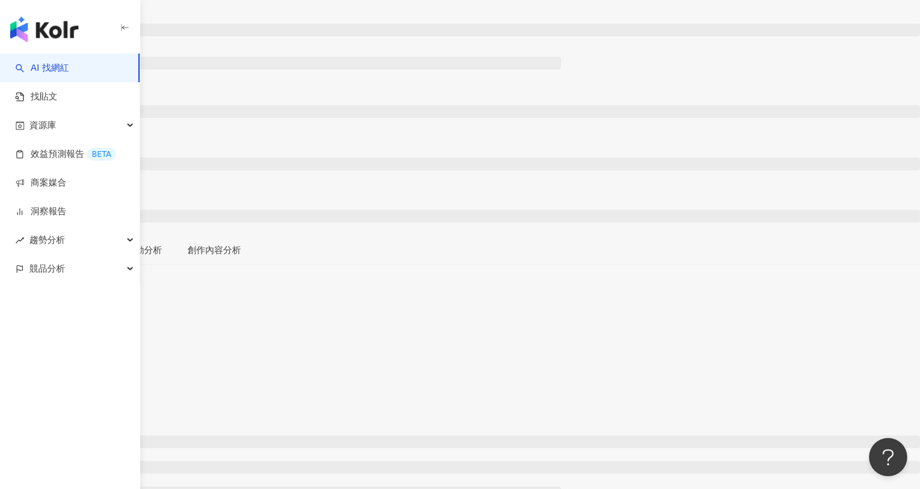
scroll to position [128, 0]
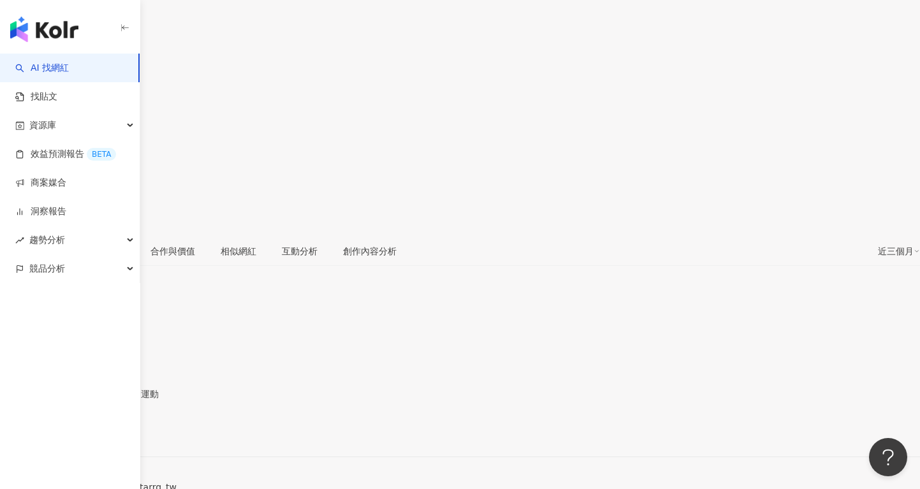
click at [112, 430] on div "[URL][DOMAIN_NAME]" at bounding box center [62, 435] width 99 height 10
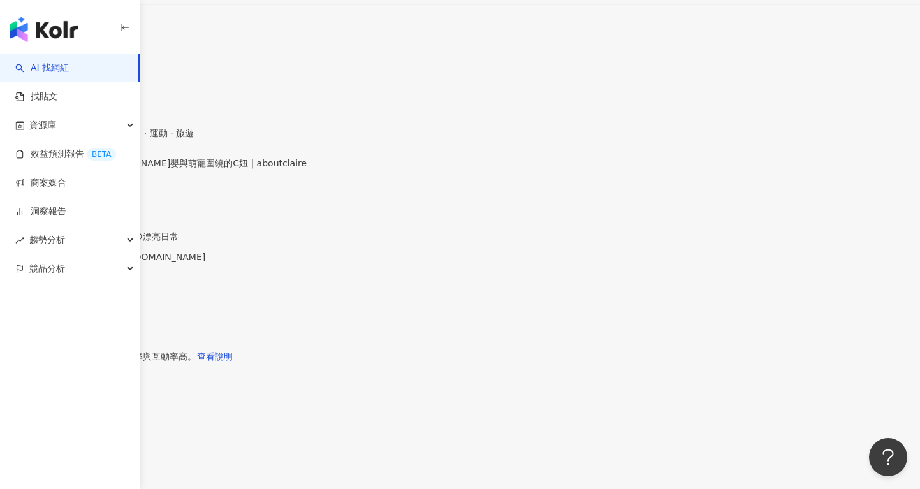
scroll to position [383, 0]
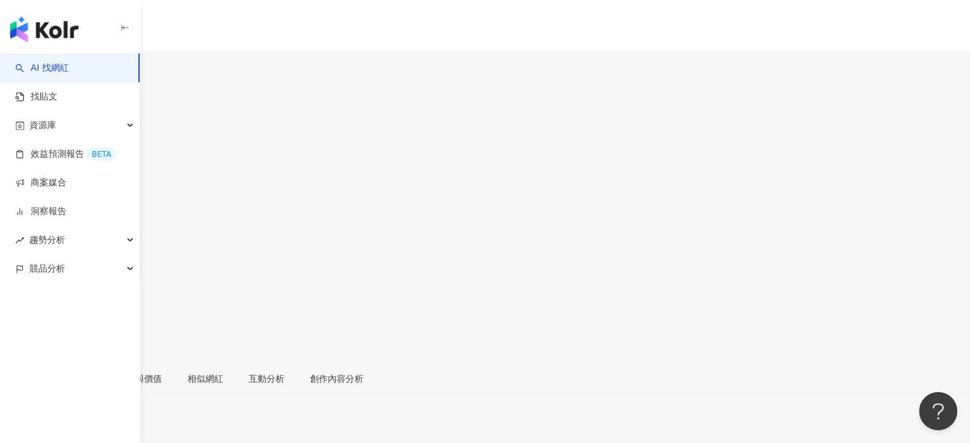
scroll to position [191, 0]
drag, startPoint x: 311, startPoint y: 215, endPoint x: 754, endPoint y: 0, distance: 492.4
click at [187, 366] on div "https://www.instagram.com/rimmy.xu/" at bounding box center [100, 371] width 174 height 10
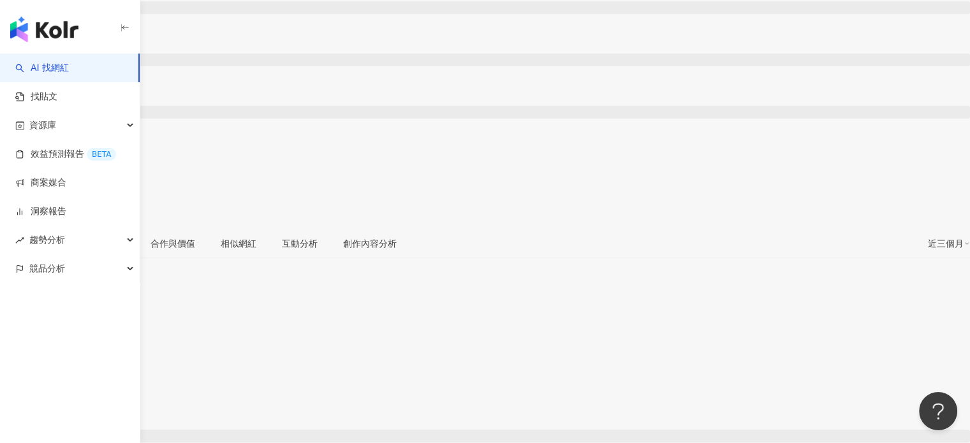
drag, startPoint x: 418, startPoint y: 76, endPoint x: 536, endPoint y: 170, distance: 151.0
click at [269, 229] on div "相似網紅" at bounding box center [238, 243] width 61 height 29
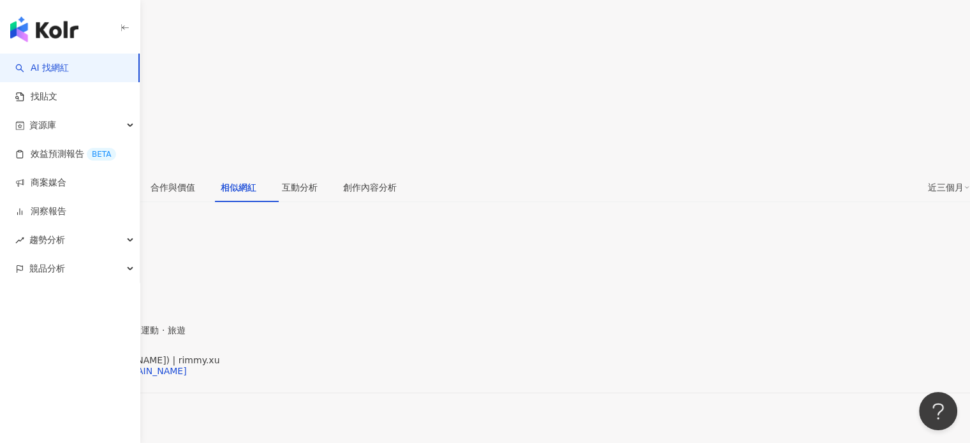
scroll to position [1879, 0]
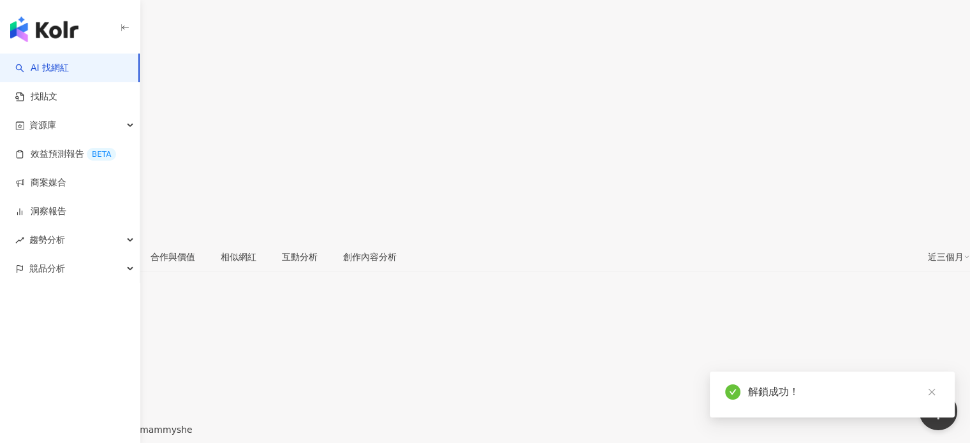
scroll to position [191, 0]
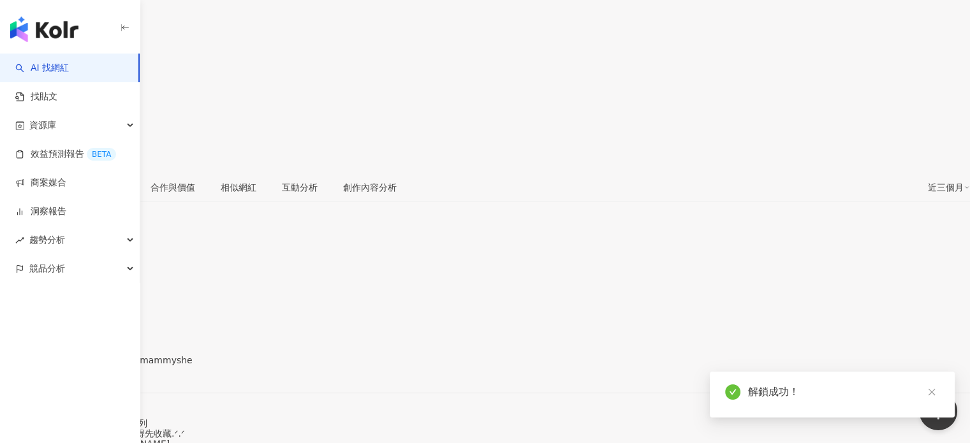
drag, startPoint x: 281, startPoint y: 216, endPoint x: 752, endPoint y: 34, distance: 505.2
click at [112, 366] on div "https://www.instagram.com/mammyshe/" at bounding box center [62, 371] width 99 height 10
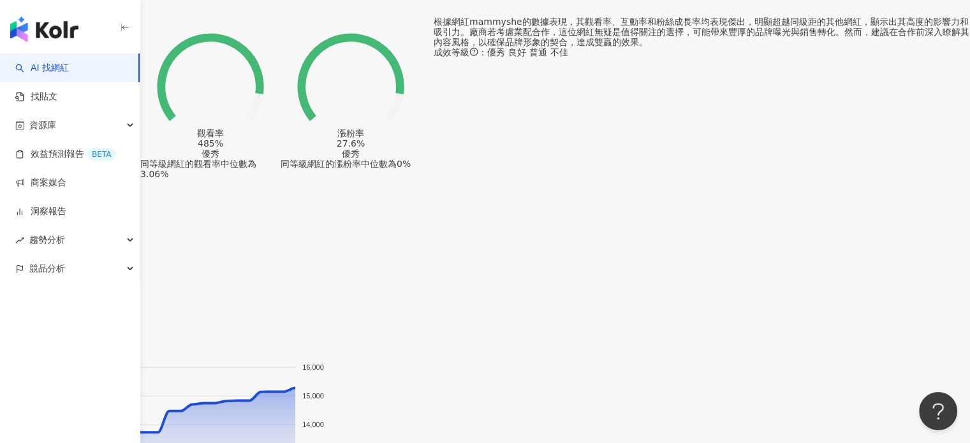
scroll to position [1148, 0]
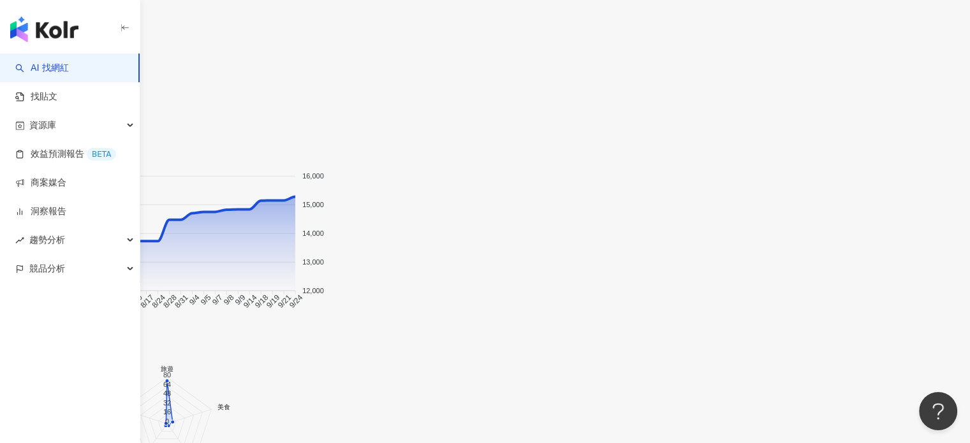
drag, startPoint x: 417, startPoint y: 127, endPoint x: 404, endPoint y: 143, distance: 21.3
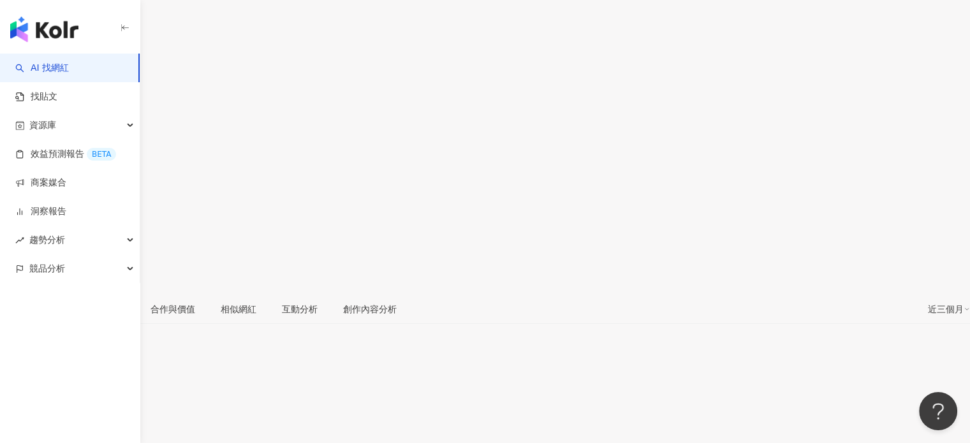
scroll to position [0, 0]
drag, startPoint x: 227, startPoint y: 87, endPoint x: 309, endPoint y: 99, distance: 82.5
click at [303, 99] on div "mammyshe 那個媽媽 追蹤數 15,282 互動率 4.42% 觀看率 485%" at bounding box center [485, 222] width 970 height 281
click at [375, 105] on div "mammyshe 那個媽媽 追蹤數 15,282 互動率 4.42% 觀看率 485%" at bounding box center [485, 222] width 970 height 281
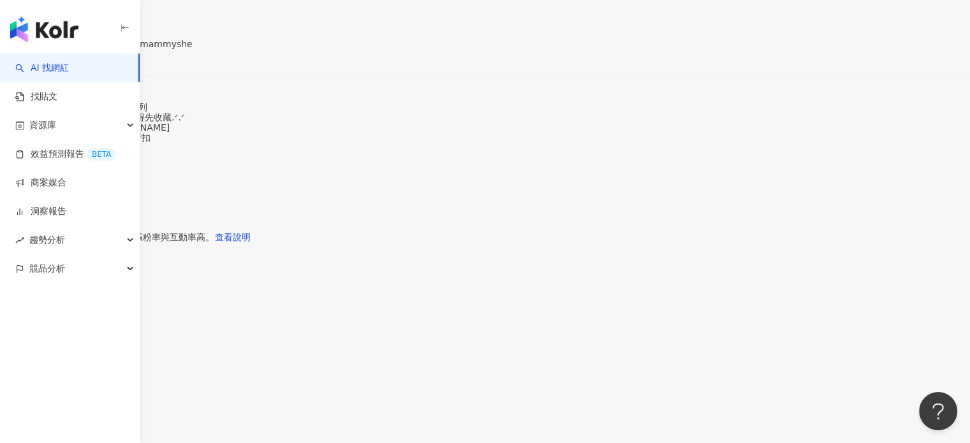
scroll to position [574, 0]
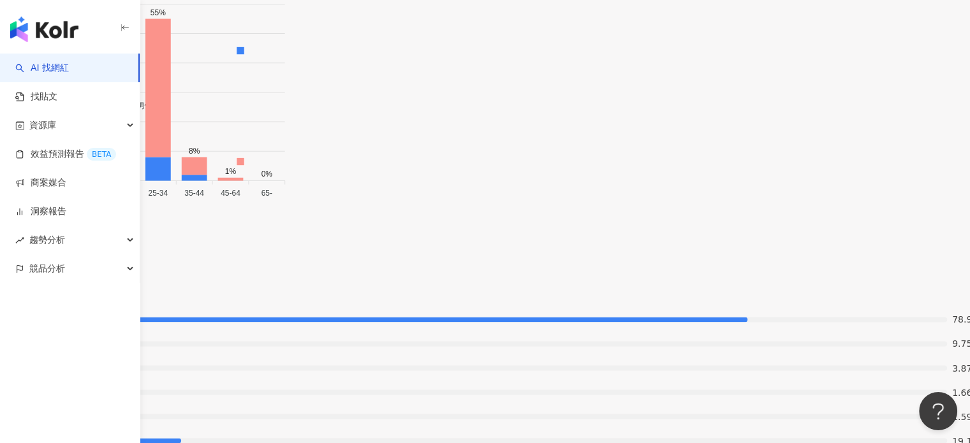
drag, startPoint x: 391, startPoint y: 237, endPoint x: 419, endPoint y: 233, distance: 27.7
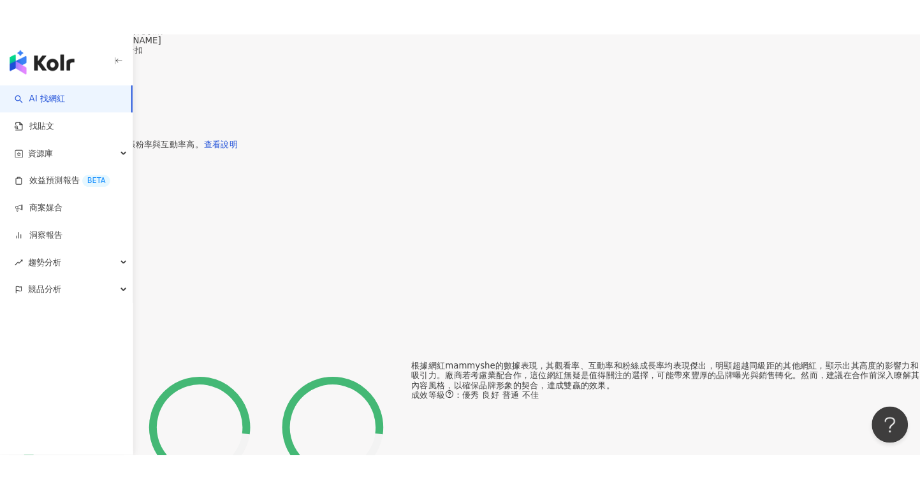
scroll to position [182, 0]
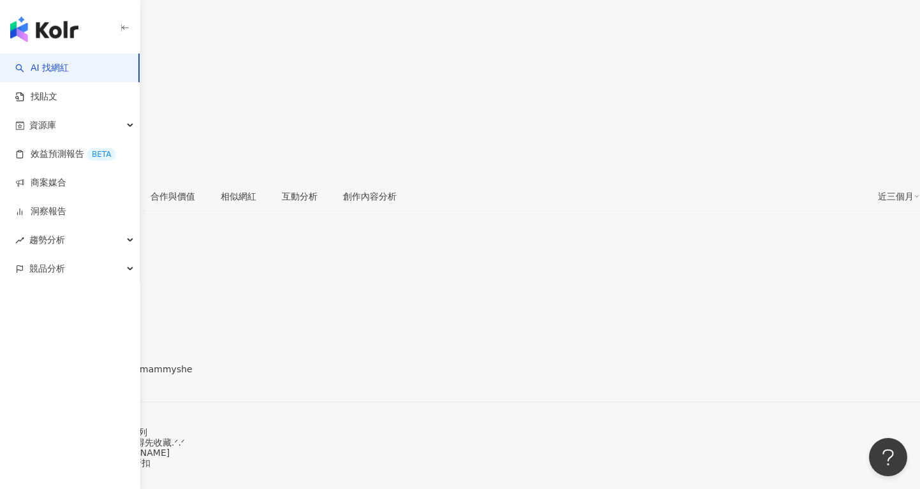
click at [112, 375] on div "https://www.instagram.com/mammyshe/" at bounding box center [62, 380] width 99 height 10
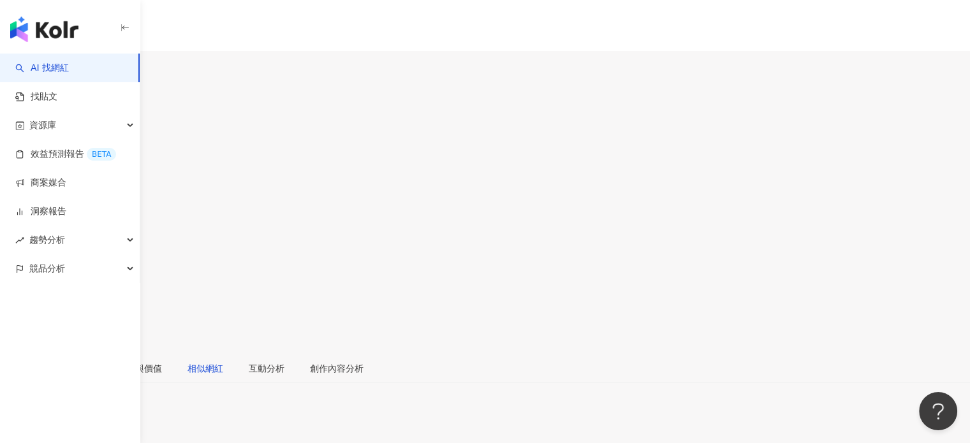
click at [223, 361] on div "相似網紅" at bounding box center [205, 368] width 36 height 14
click at [92, 361] on div "受眾分析" at bounding box center [74, 368] width 36 height 14
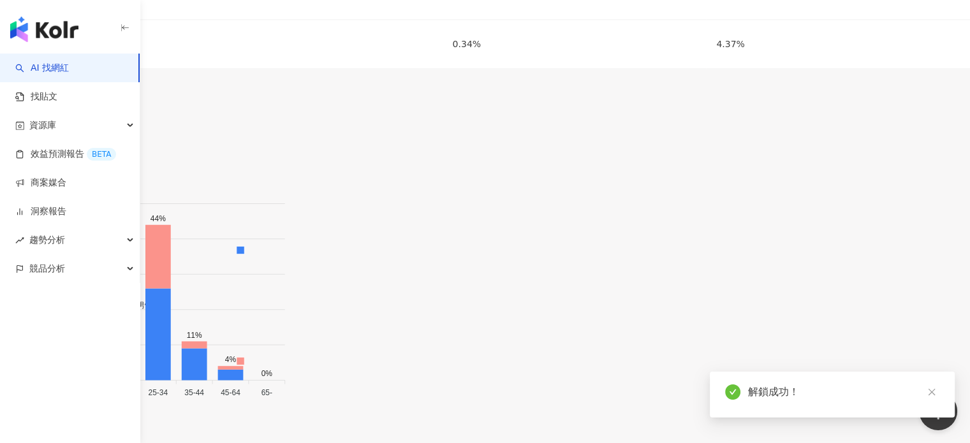
scroll to position [2057, 0]
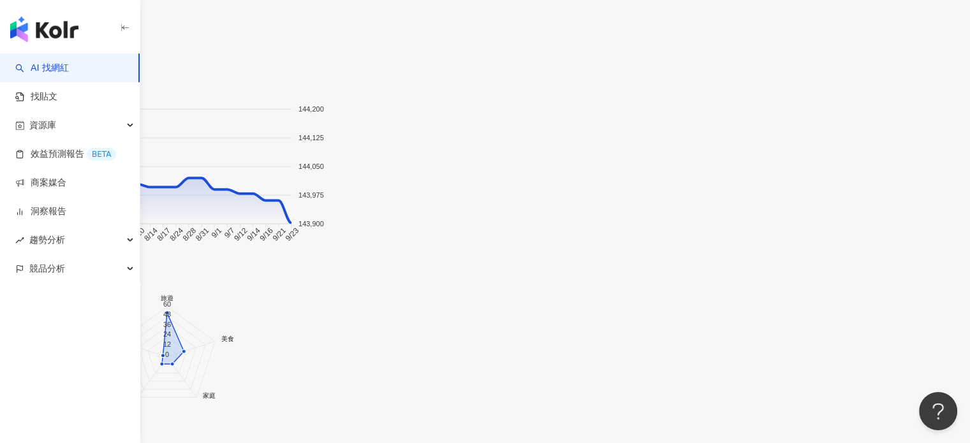
scroll to position [615, 0]
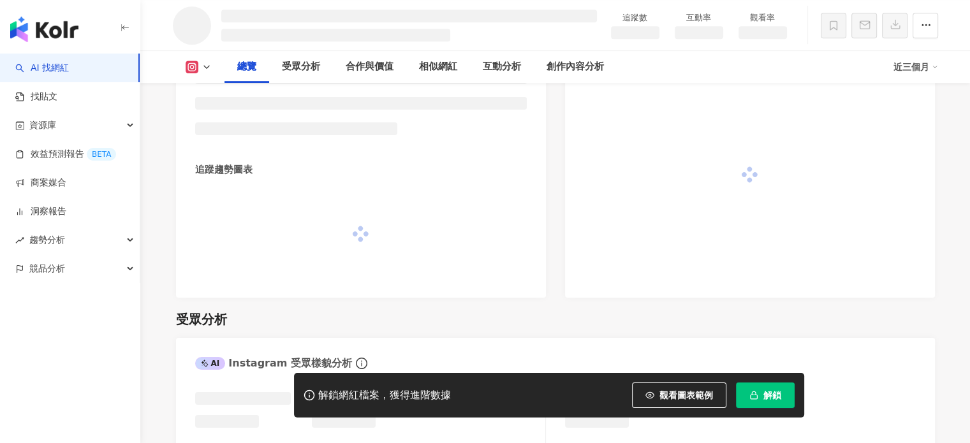
scroll to position [574, 0]
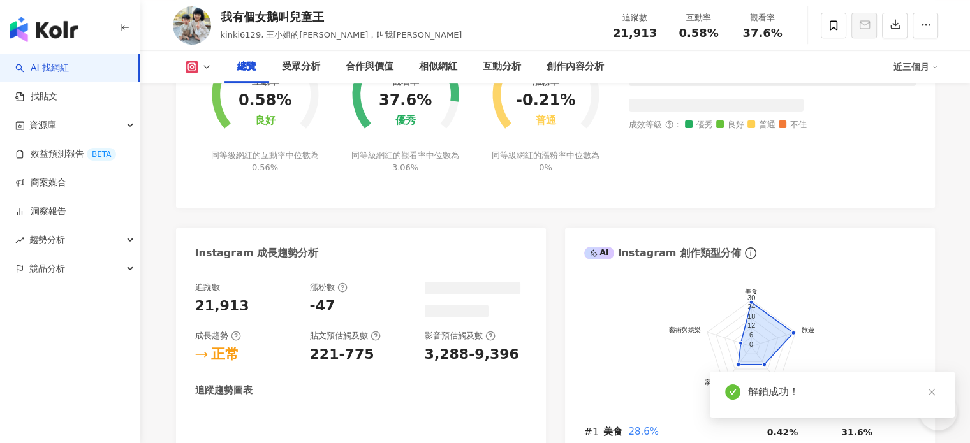
click at [370, 252] on div "Instagram 成長趨勢分析" at bounding box center [361, 248] width 370 height 41
click at [306, 150] on foreignobject at bounding box center [265, 87] width 140 height 126
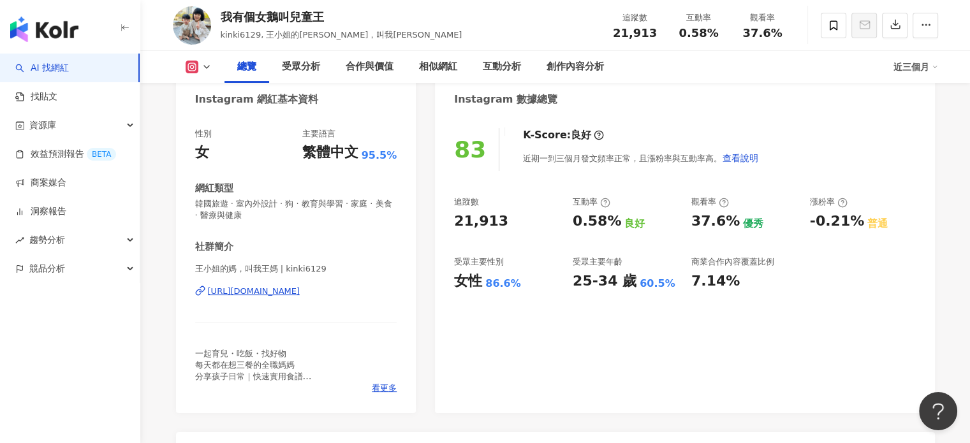
scroll to position [0, 0]
click at [300, 290] on div "https://www.instagram.com/kinki6129/" at bounding box center [254, 291] width 92 height 11
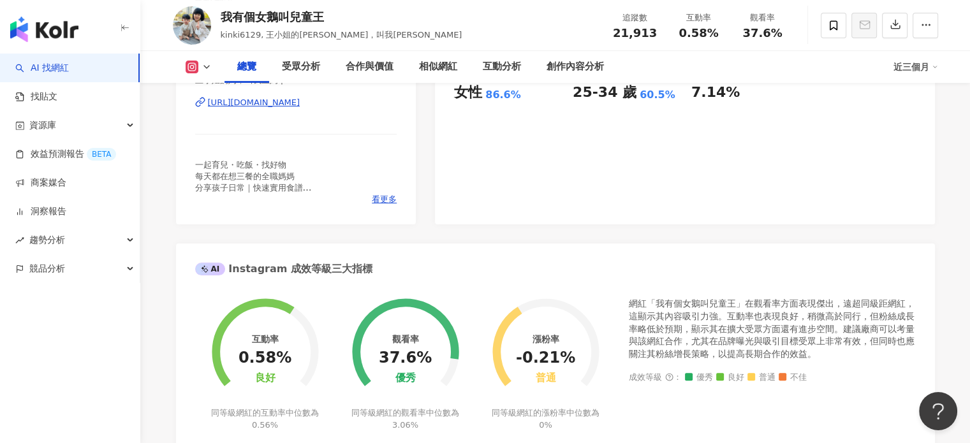
scroll to position [319, 0]
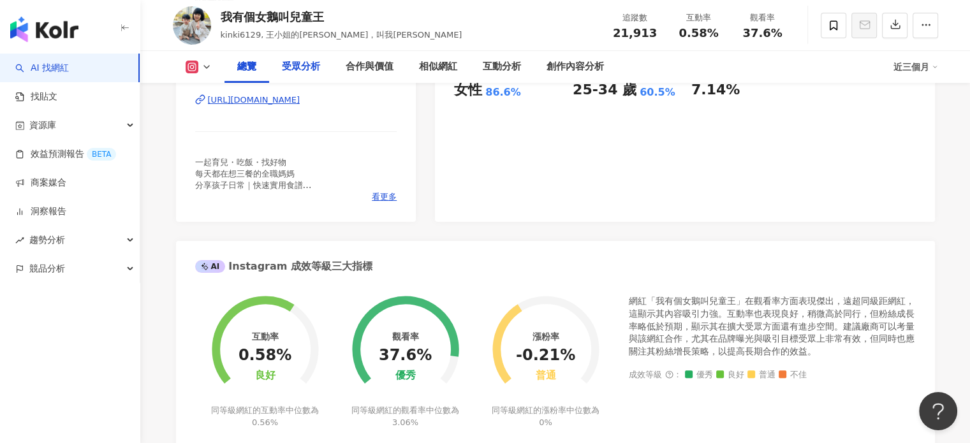
click at [314, 73] on div "受眾分析" at bounding box center [301, 66] width 38 height 15
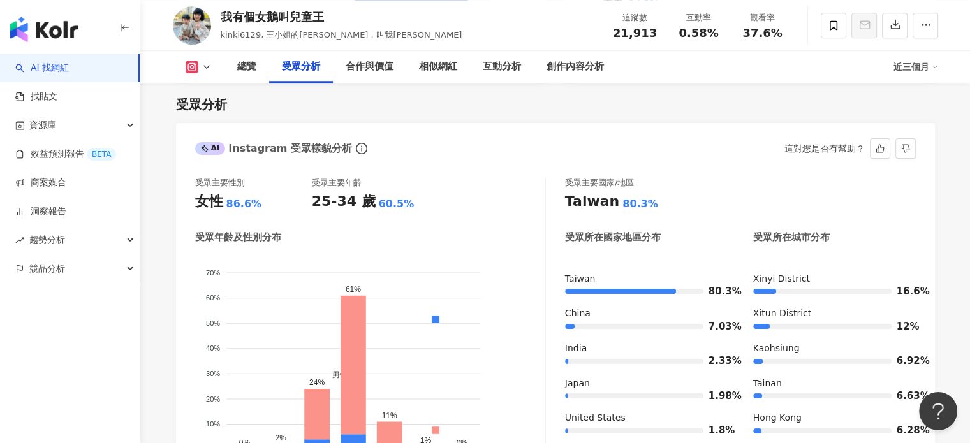
scroll to position [1140, 0]
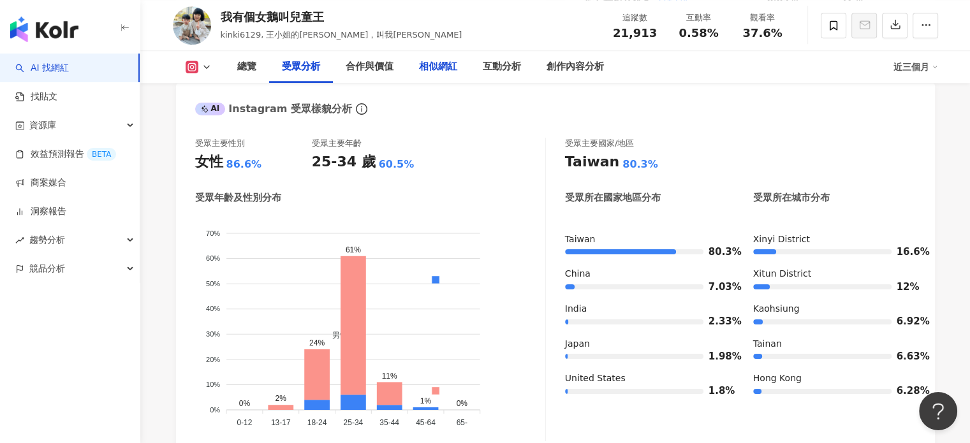
click at [434, 69] on div "相似網紅" at bounding box center [438, 66] width 38 height 15
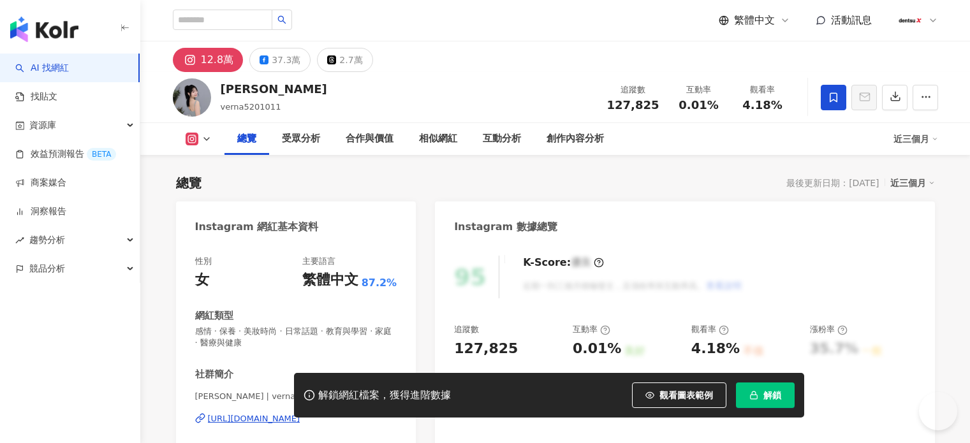
click at [765, 404] on button "解鎖" at bounding box center [765, 396] width 59 height 26
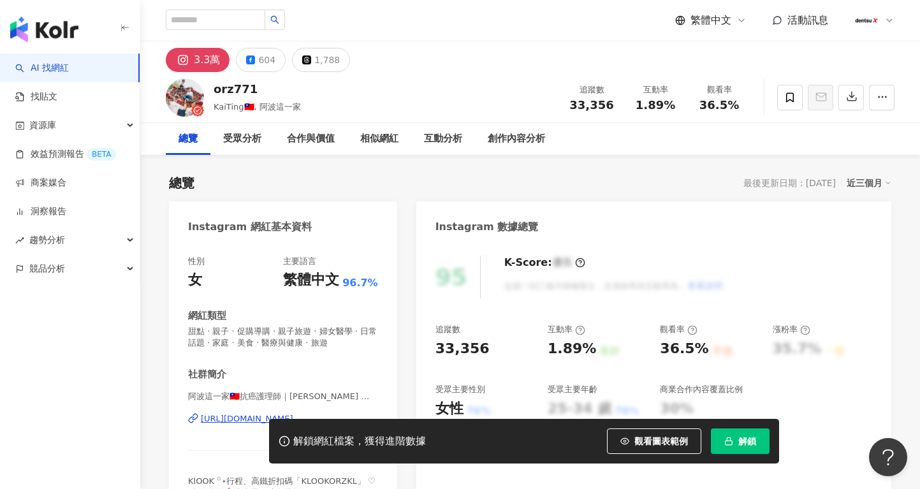
scroll to position [191, 0]
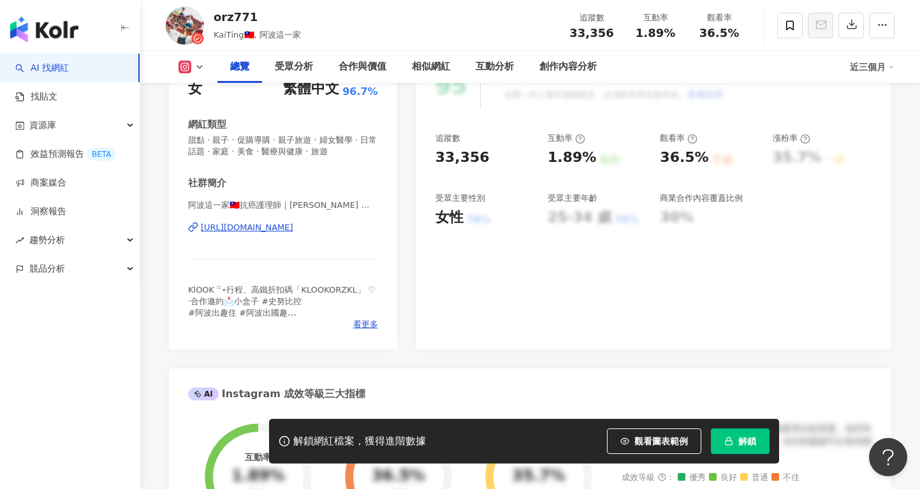
click at [285, 228] on div "https://www.instagram.com/orz771/" at bounding box center [247, 227] width 92 height 11
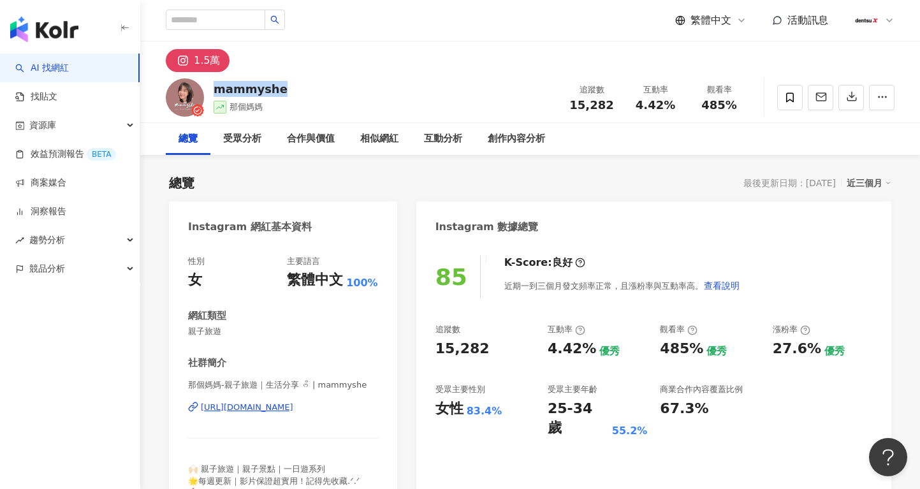
drag, startPoint x: 313, startPoint y: 95, endPoint x: 383, endPoint y: 101, distance: 69.8
click at [220, 89] on div "mammyshe 那個媽媽 追蹤數 15,282 互動率 4.42% 觀看率 485%" at bounding box center [530, 97] width 780 height 50
drag, startPoint x: 383, startPoint y: 101, endPoint x: 286, endPoint y: 87, distance: 97.9
click at [383, 102] on div "mammyshe 那個媽媽 追蹤數 15,282 互動率 4.42% 觀看率 485%" at bounding box center [530, 97] width 780 height 50
